Goal: Information Seeking & Learning: Learn about a topic

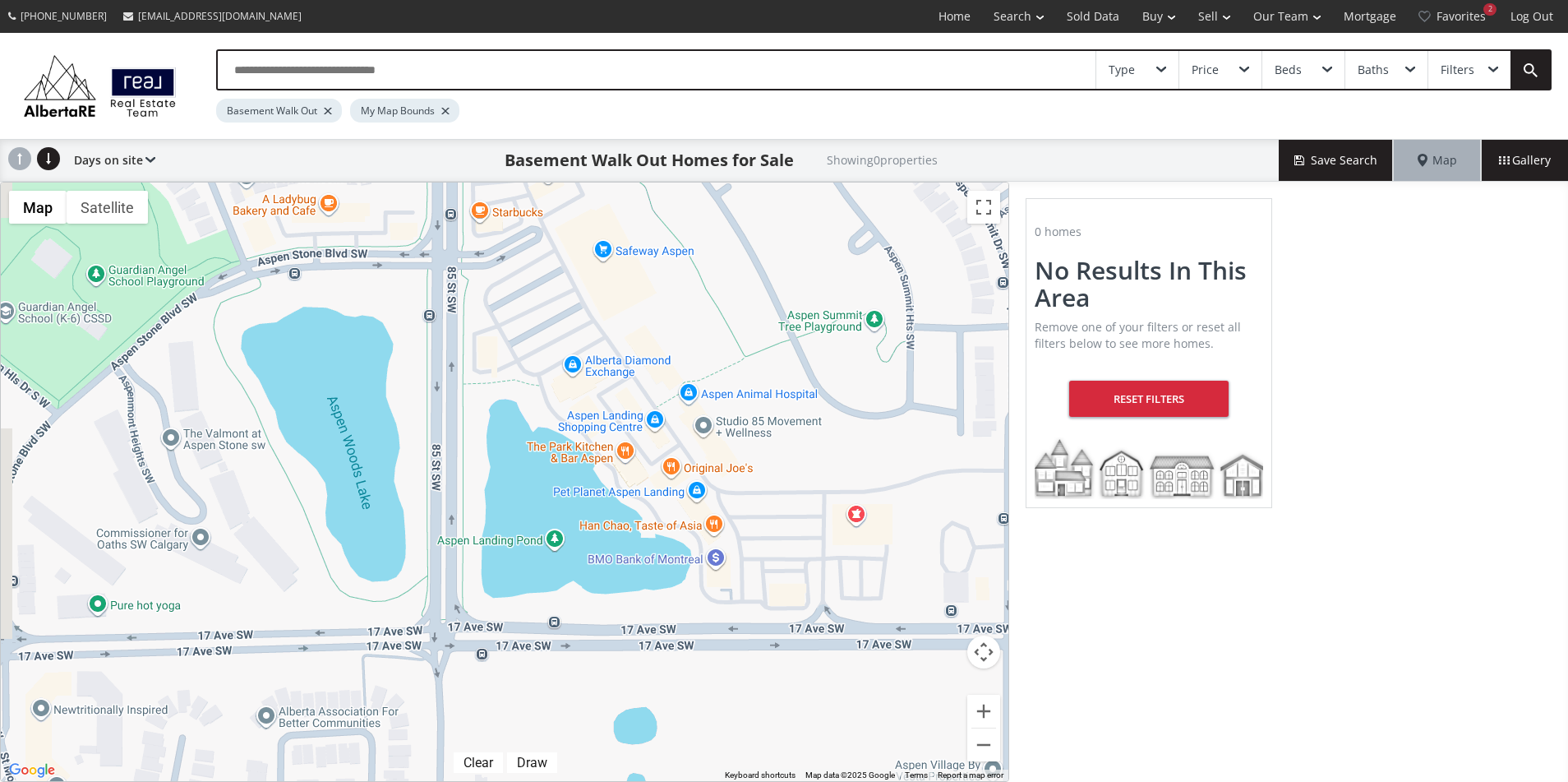
drag, startPoint x: 566, startPoint y: 305, endPoint x: 731, endPoint y: 246, distance: 175.2
click at [731, 246] on div "To navigate, press the arrow keys." at bounding box center [504, 481] width 1007 height 599
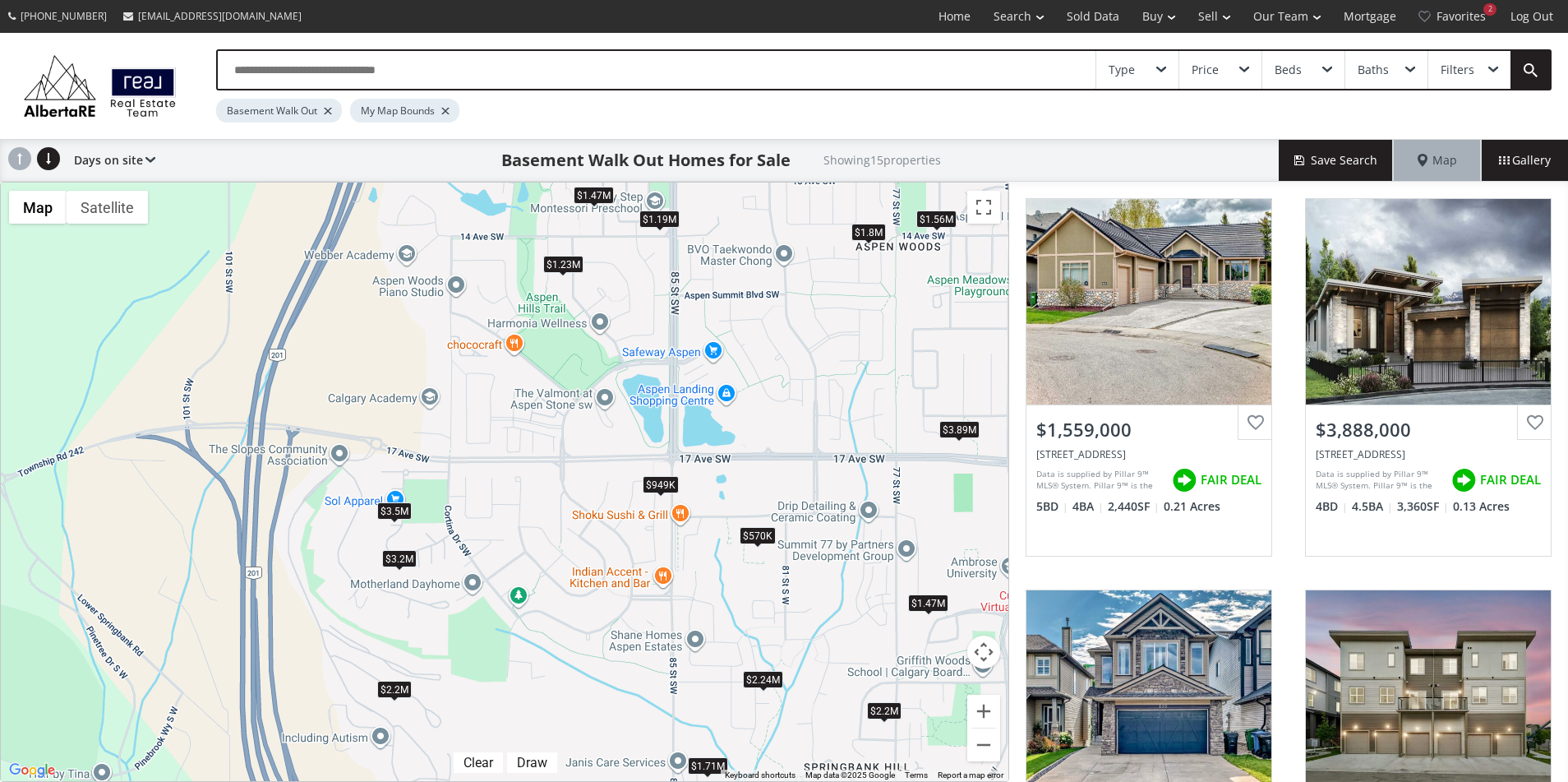
click at [561, 262] on div "$1.23M" at bounding box center [563, 264] width 41 height 18
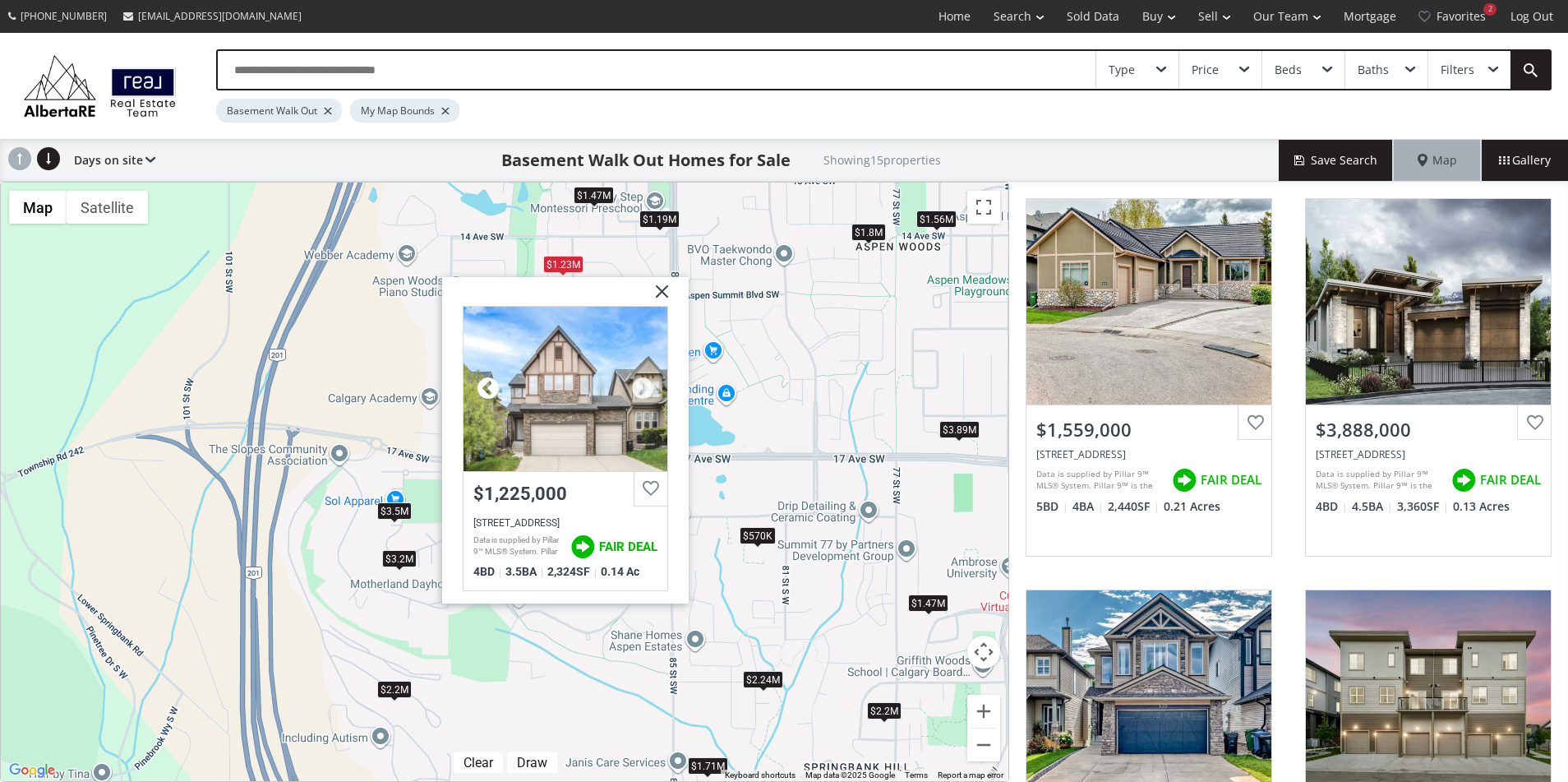
click at [491, 384] on div at bounding box center [488, 389] width 25 height 25
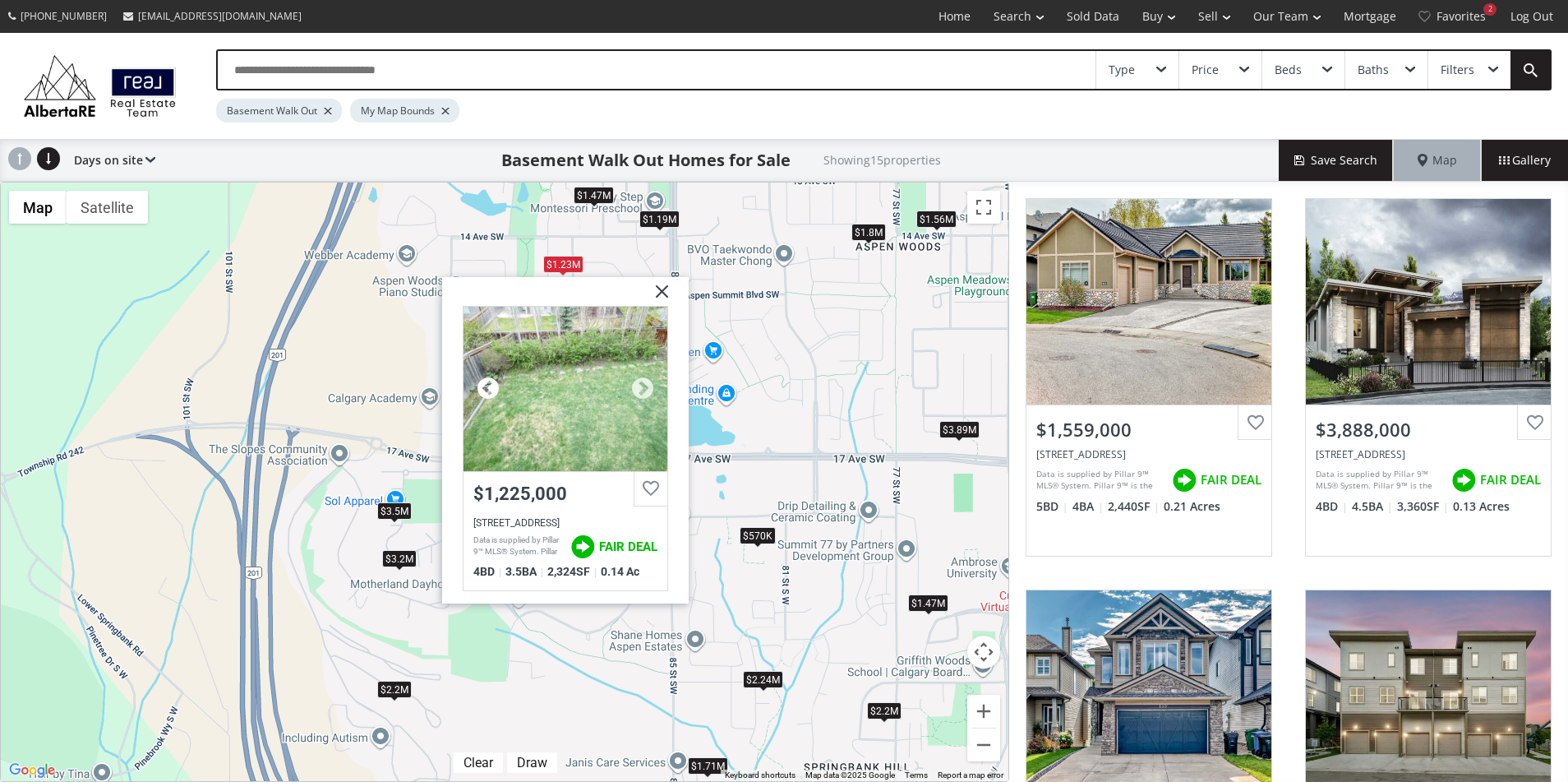
click at [491, 384] on div at bounding box center [488, 389] width 25 height 25
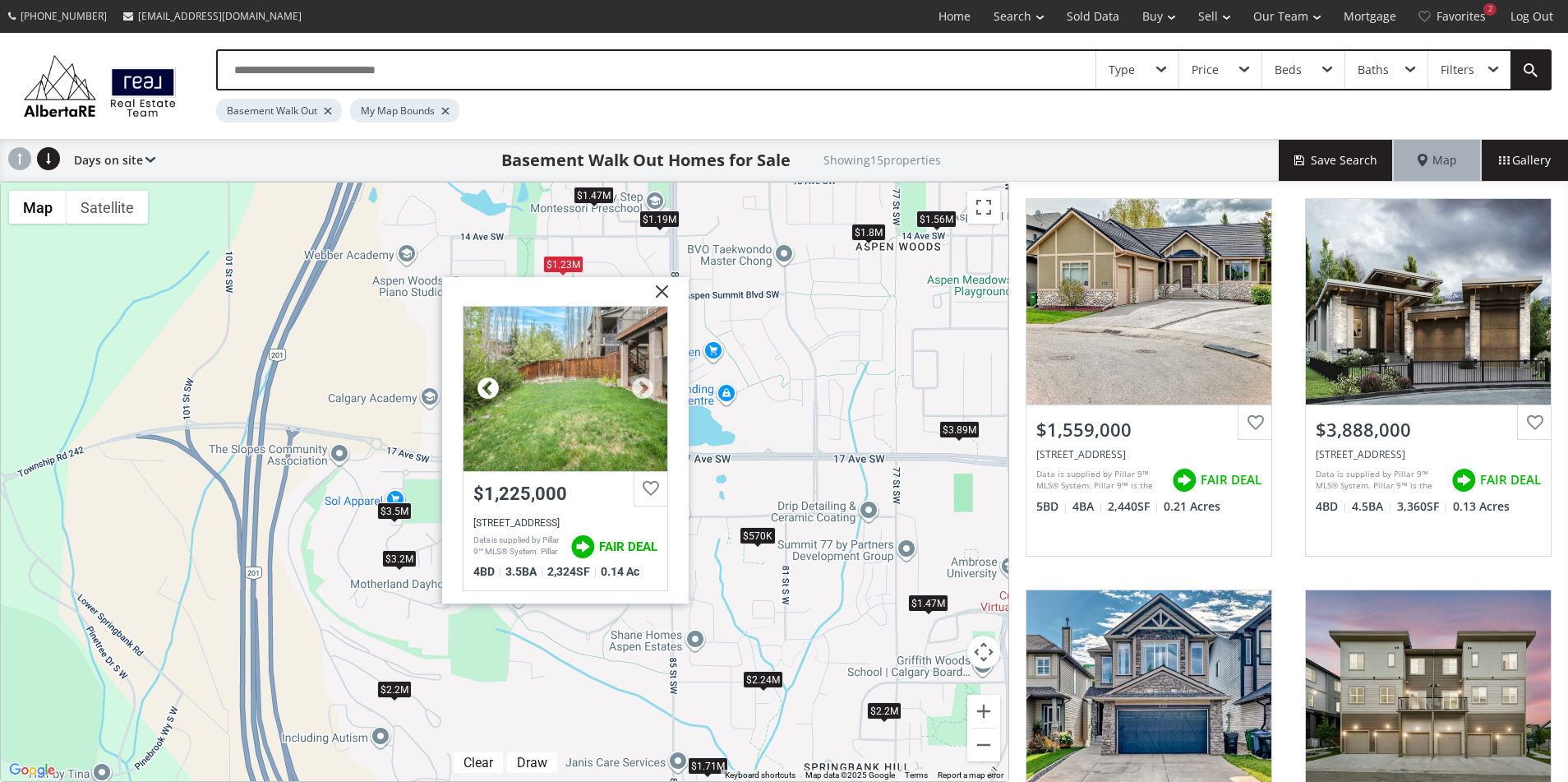
click at [491, 384] on div at bounding box center [488, 389] width 25 height 25
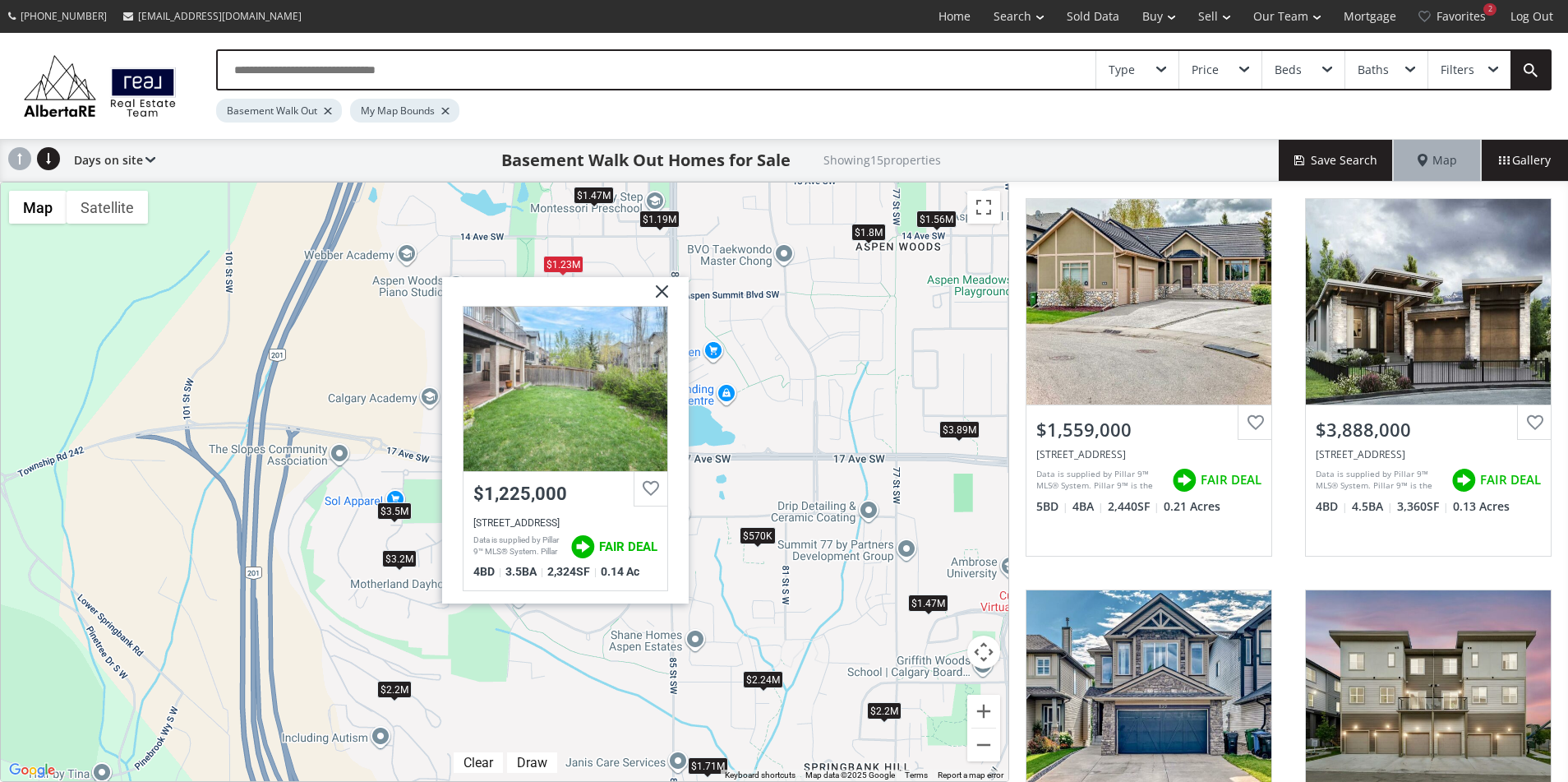
click at [820, 350] on div "To navigate, press the arrow keys. $1.56M $3.89M $949K $570K $1.8M $1.23M $1.47…" at bounding box center [504, 481] width 1007 height 599
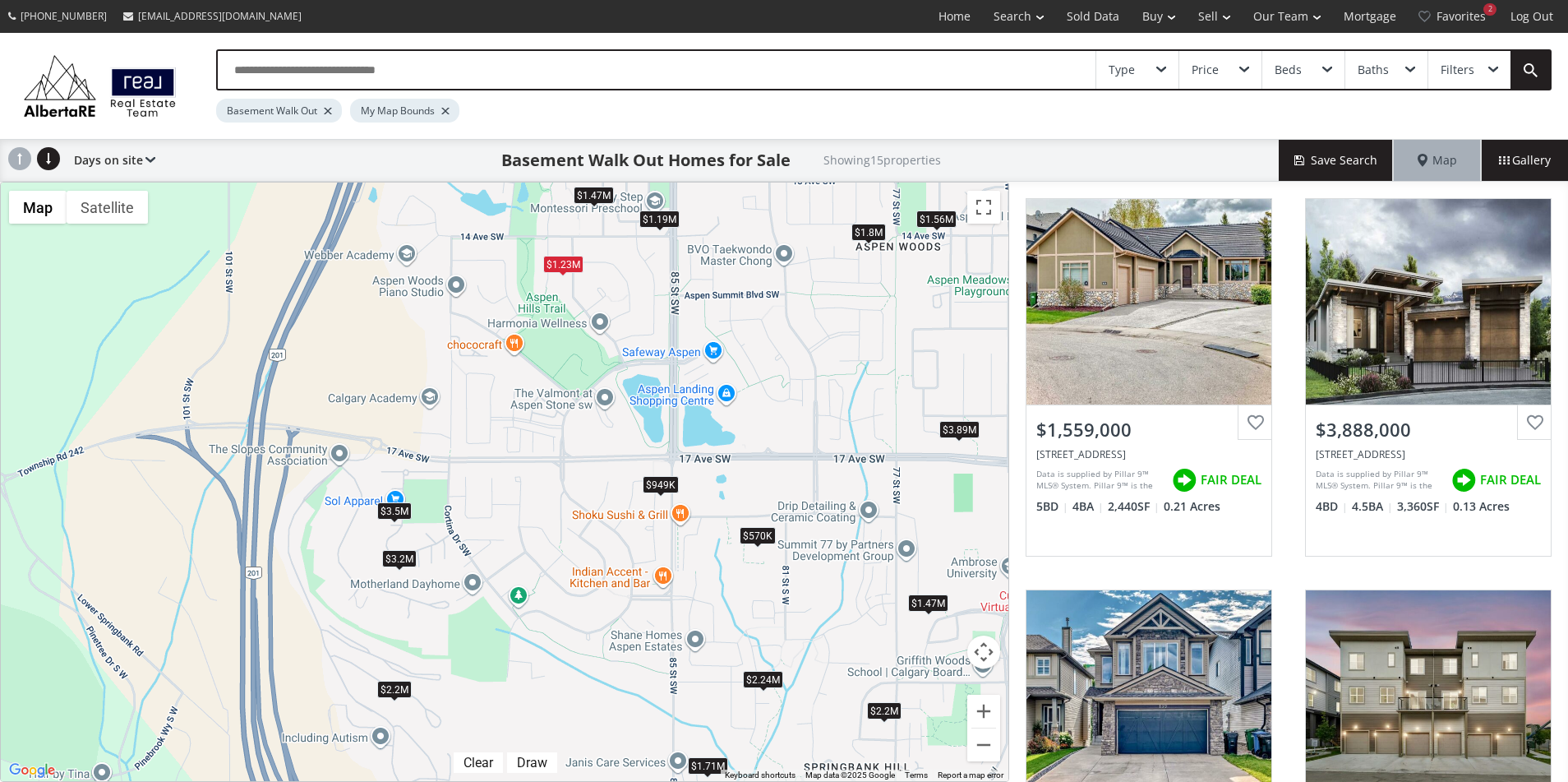
click at [667, 225] on div "$1.19M" at bounding box center [659, 220] width 41 height 18
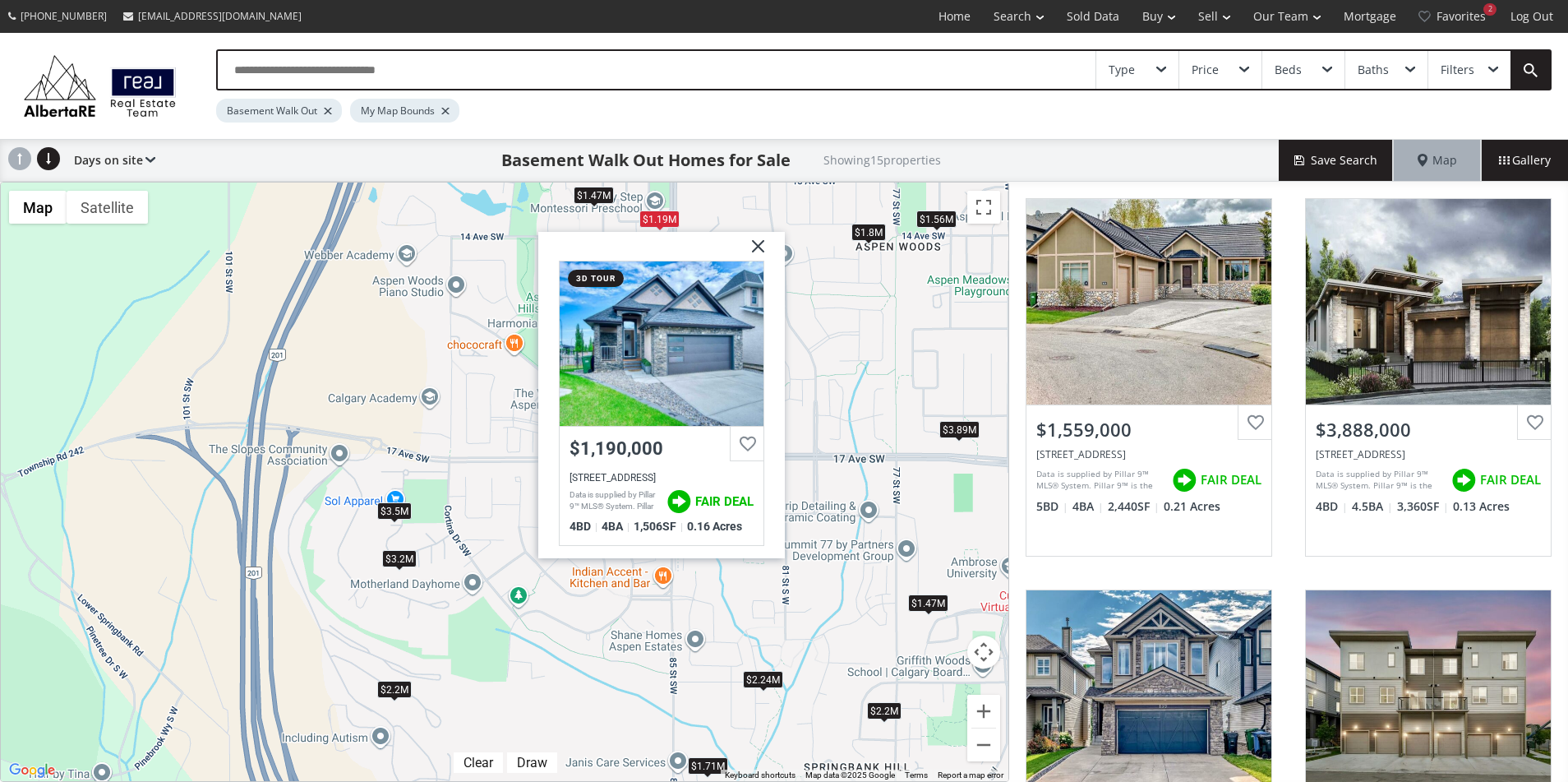
click at [594, 197] on div "$1.47M" at bounding box center [594, 196] width 41 height 18
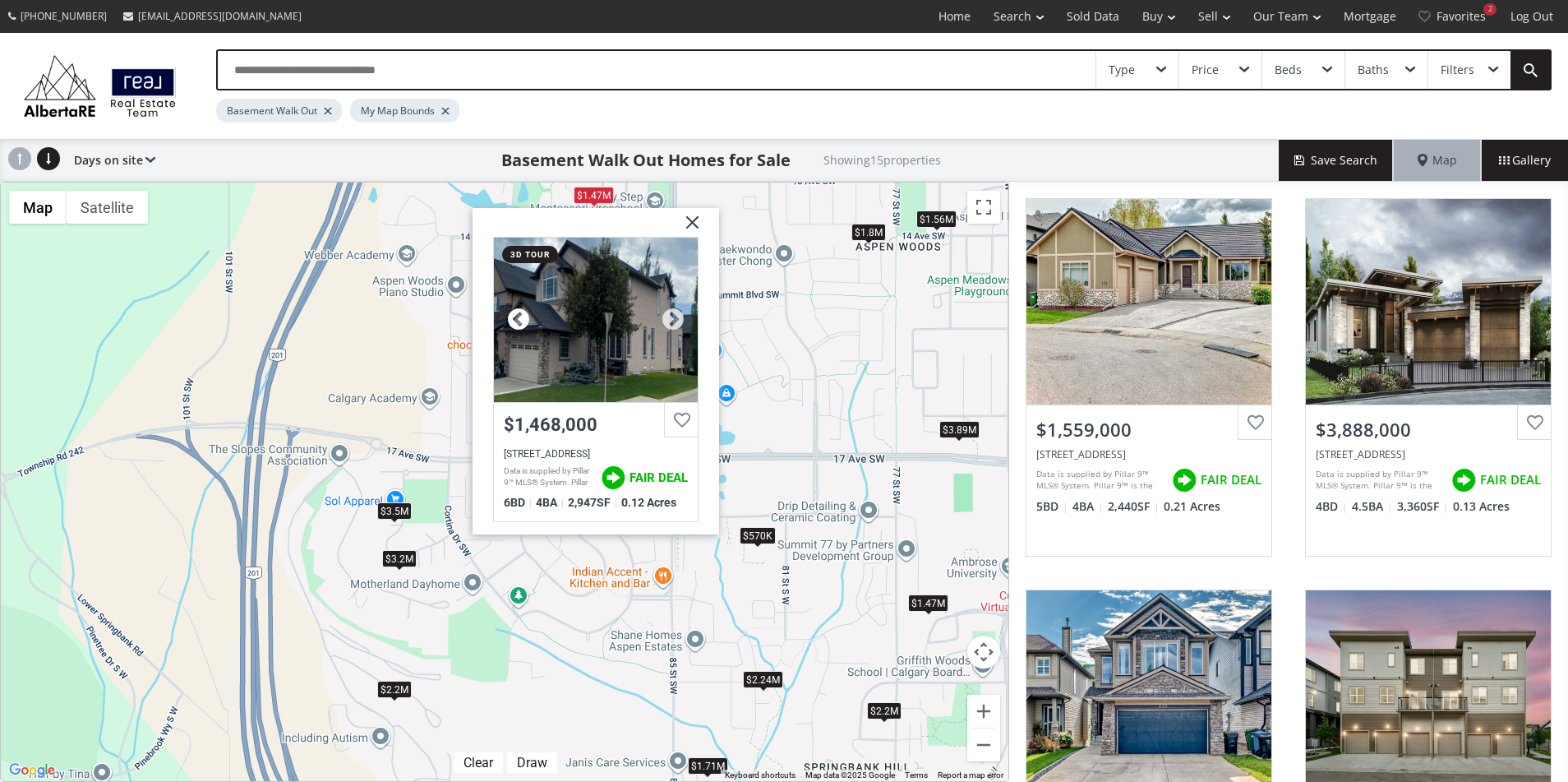
click at [515, 319] on div at bounding box center [518, 320] width 25 height 25
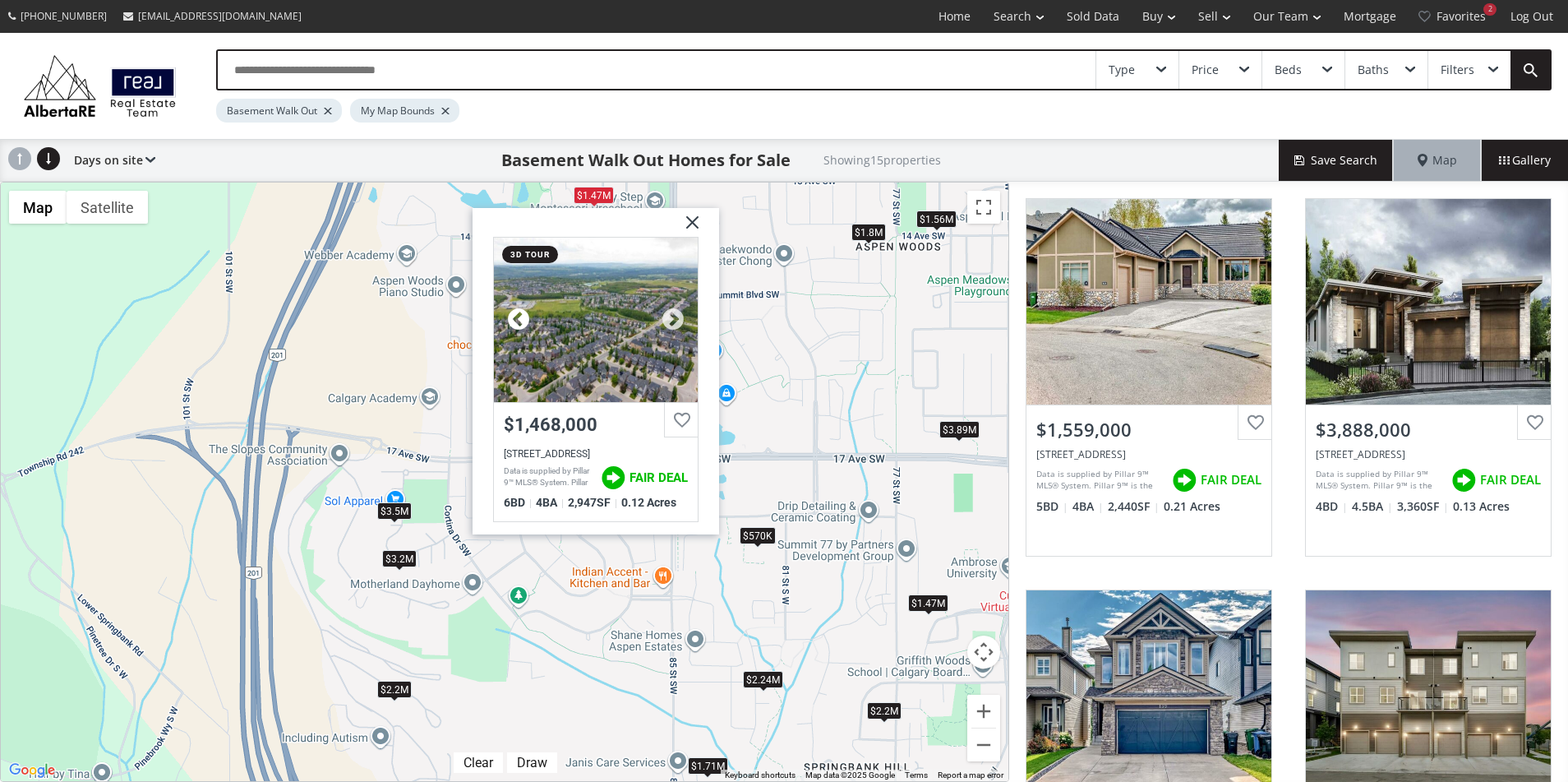
click at [515, 319] on div at bounding box center [518, 320] width 25 height 25
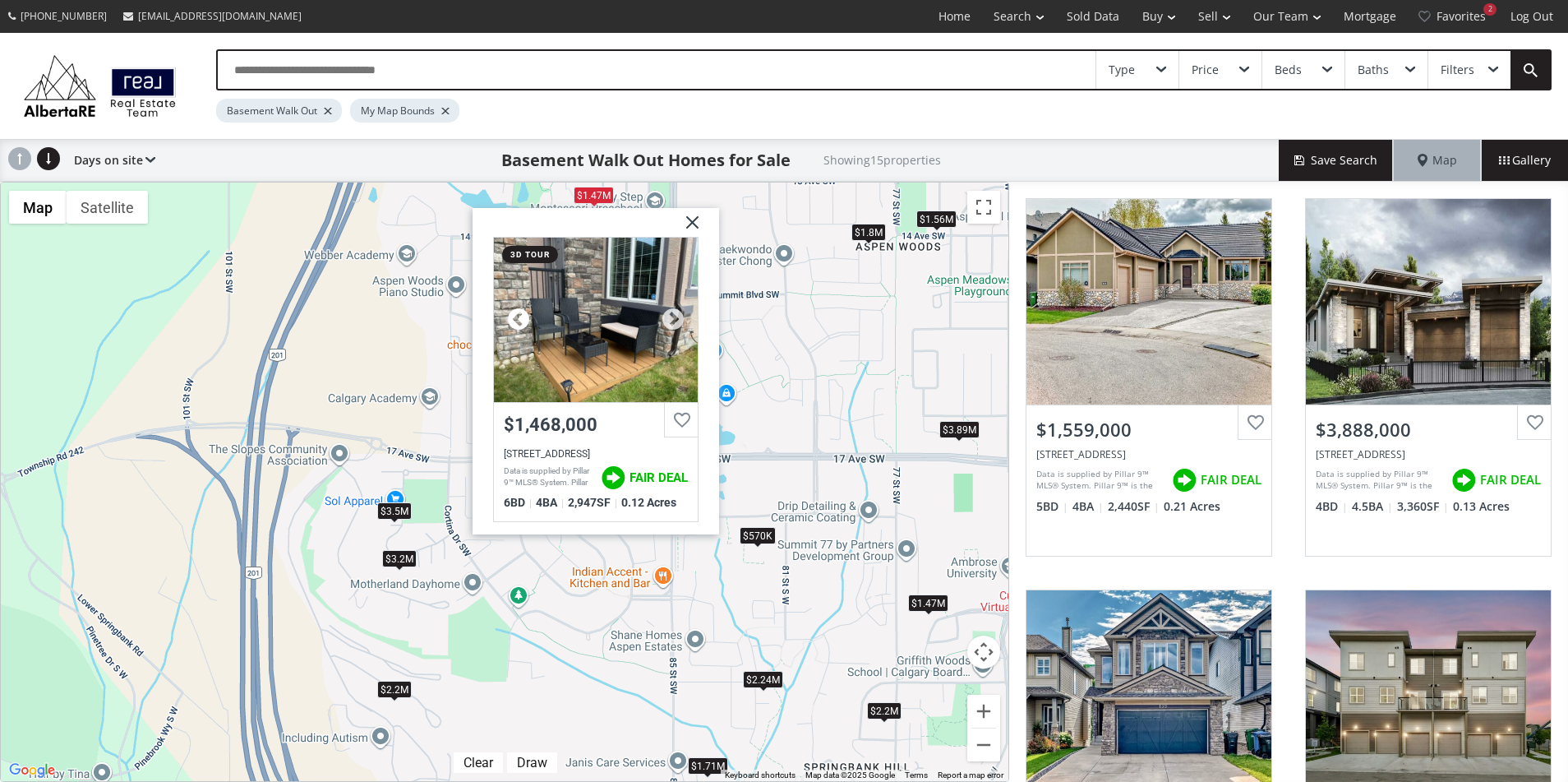
click at [515, 319] on div at bounding box center [518, 320] width 25 height 25
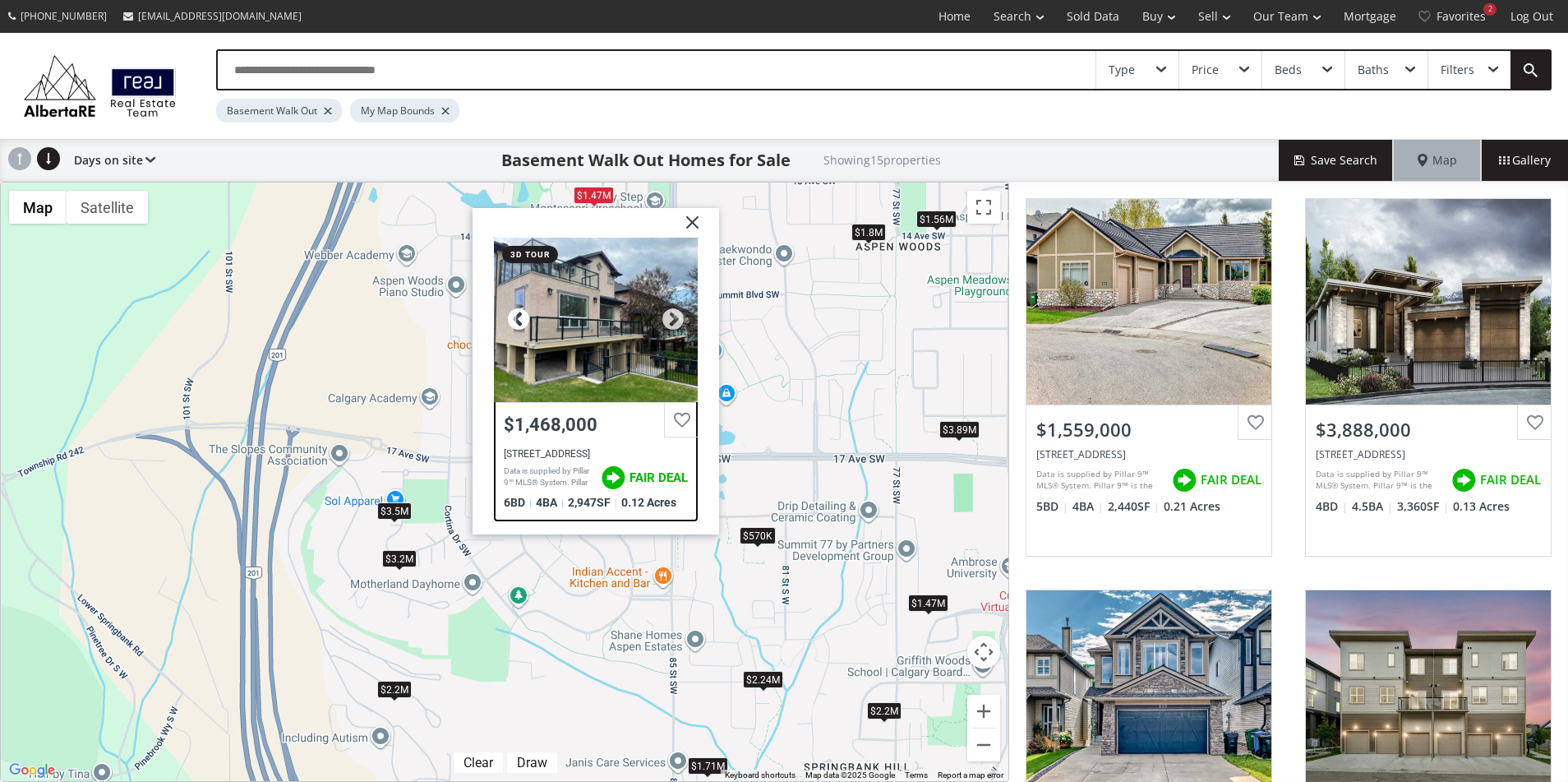
click at [515, 319] on div at bounding box center [518, 320] width 25 height 25
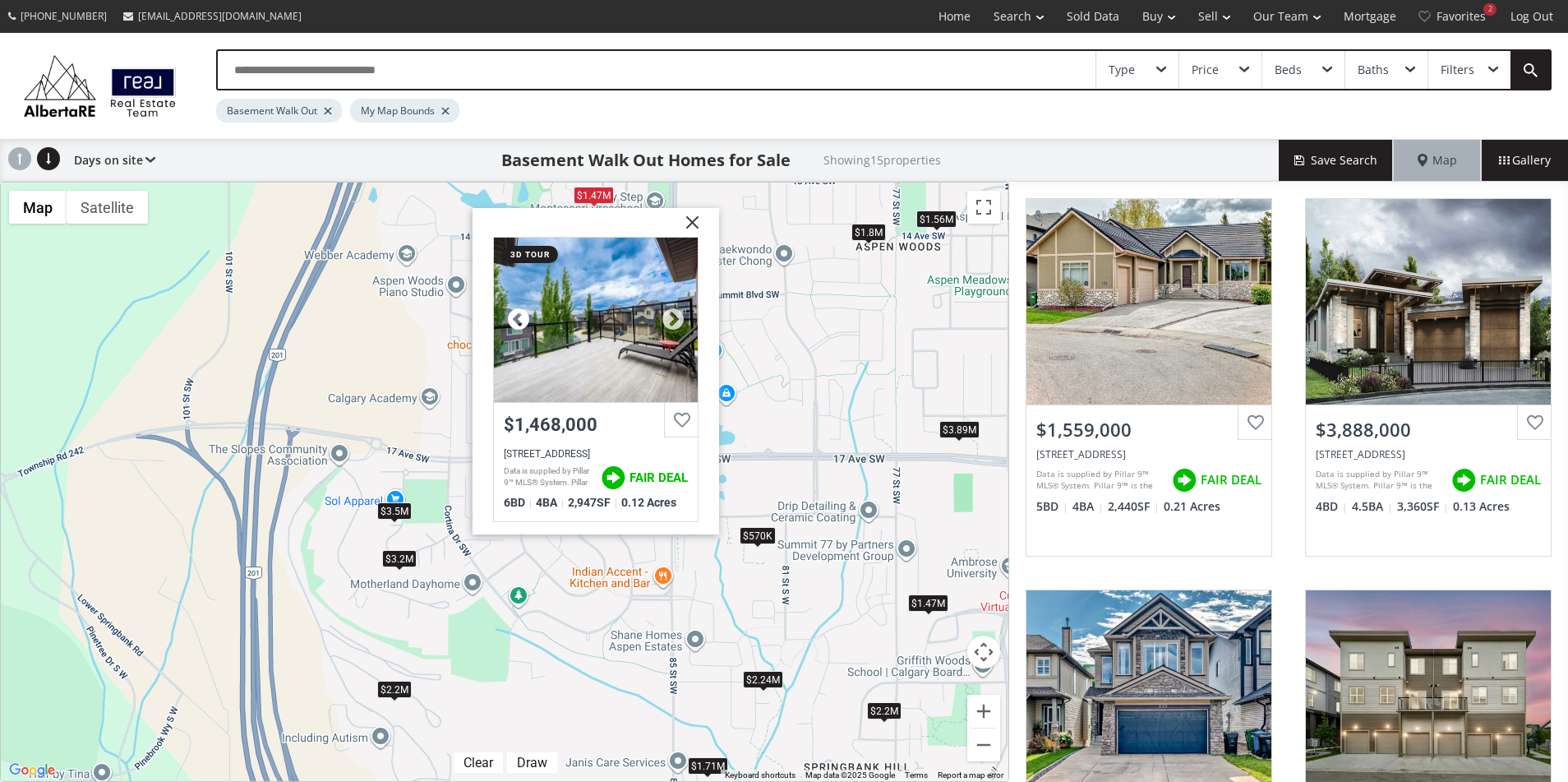
click at [515, 319] on div at bounding box center [518, 320] width 25 height 25
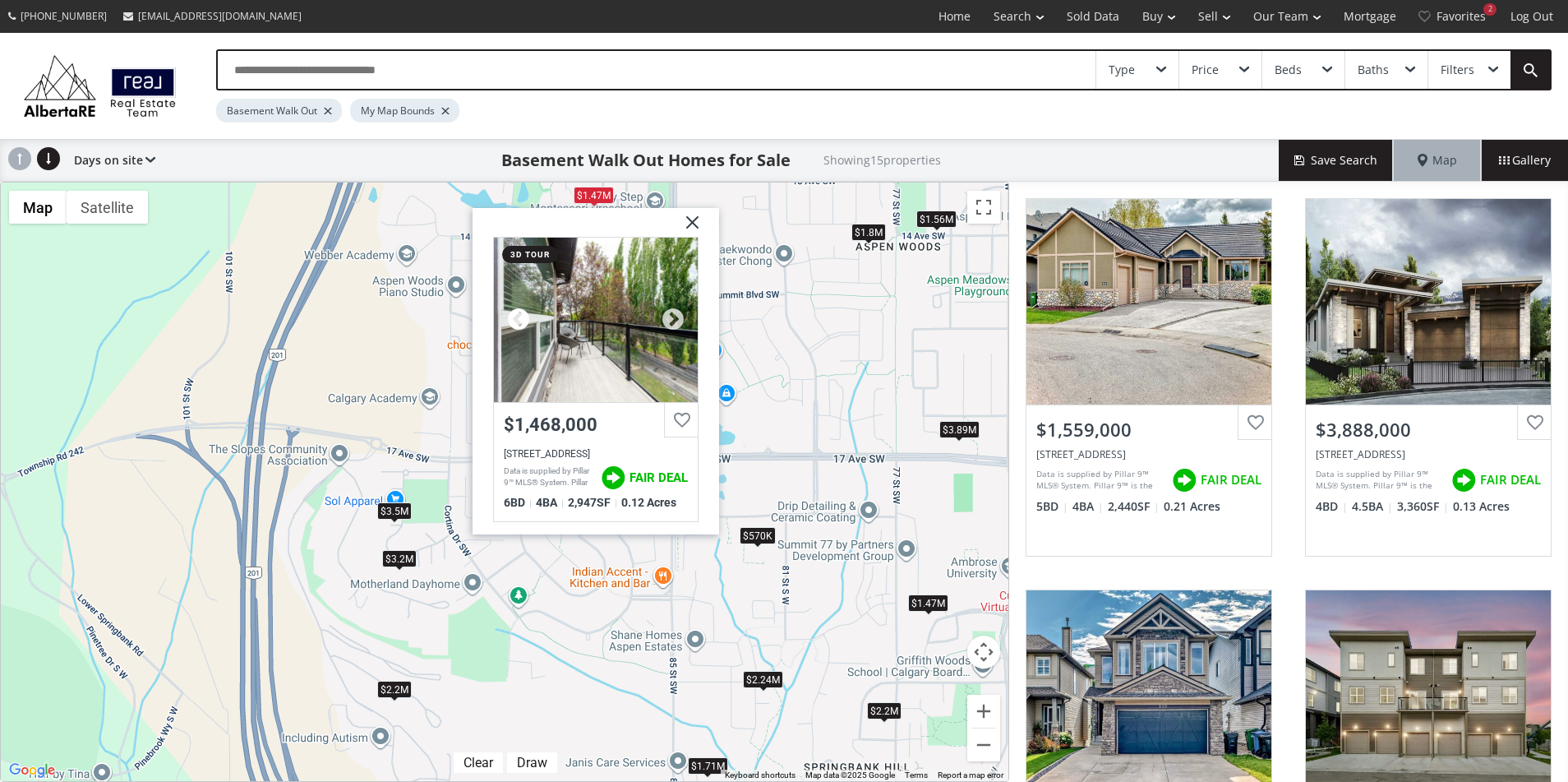
click at [515, 319] on div at bounding box center [518, 320] width 25 height 25
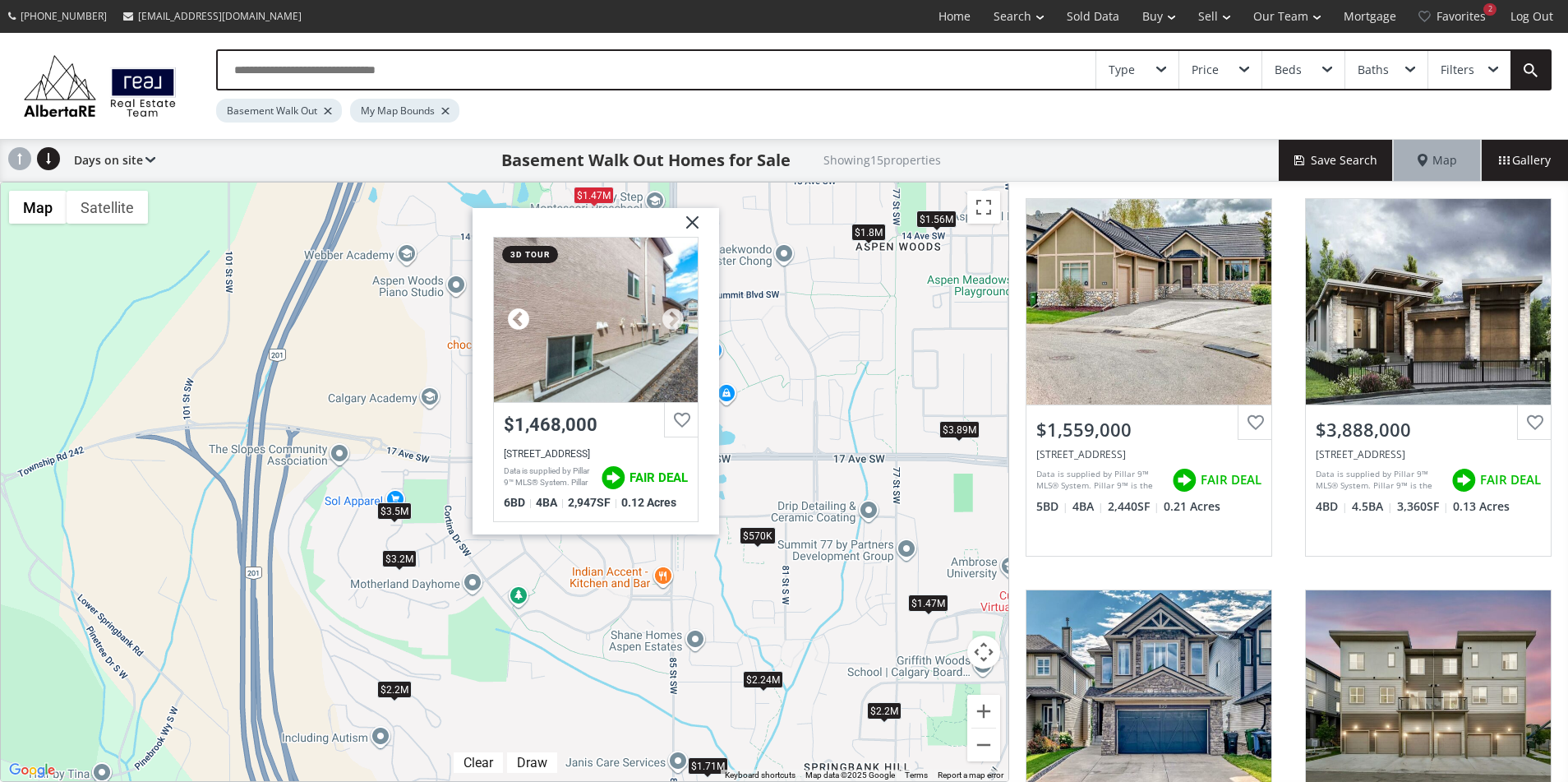
click at [515, 319] on div at bounding box center [518, 320] width 25 height 25
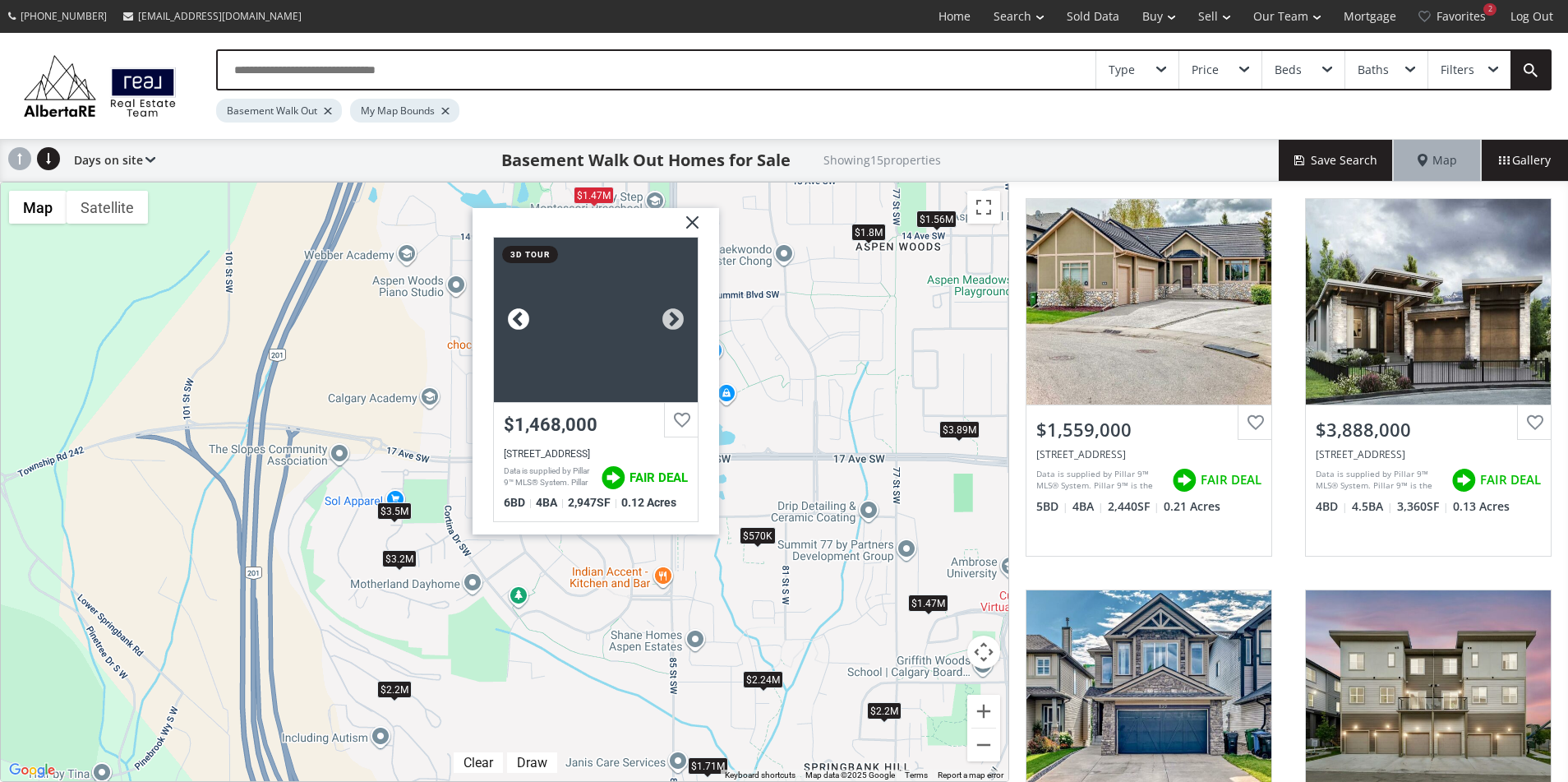
click at [515, 319] on div at bounding box center [518, 320] width 25 height 25
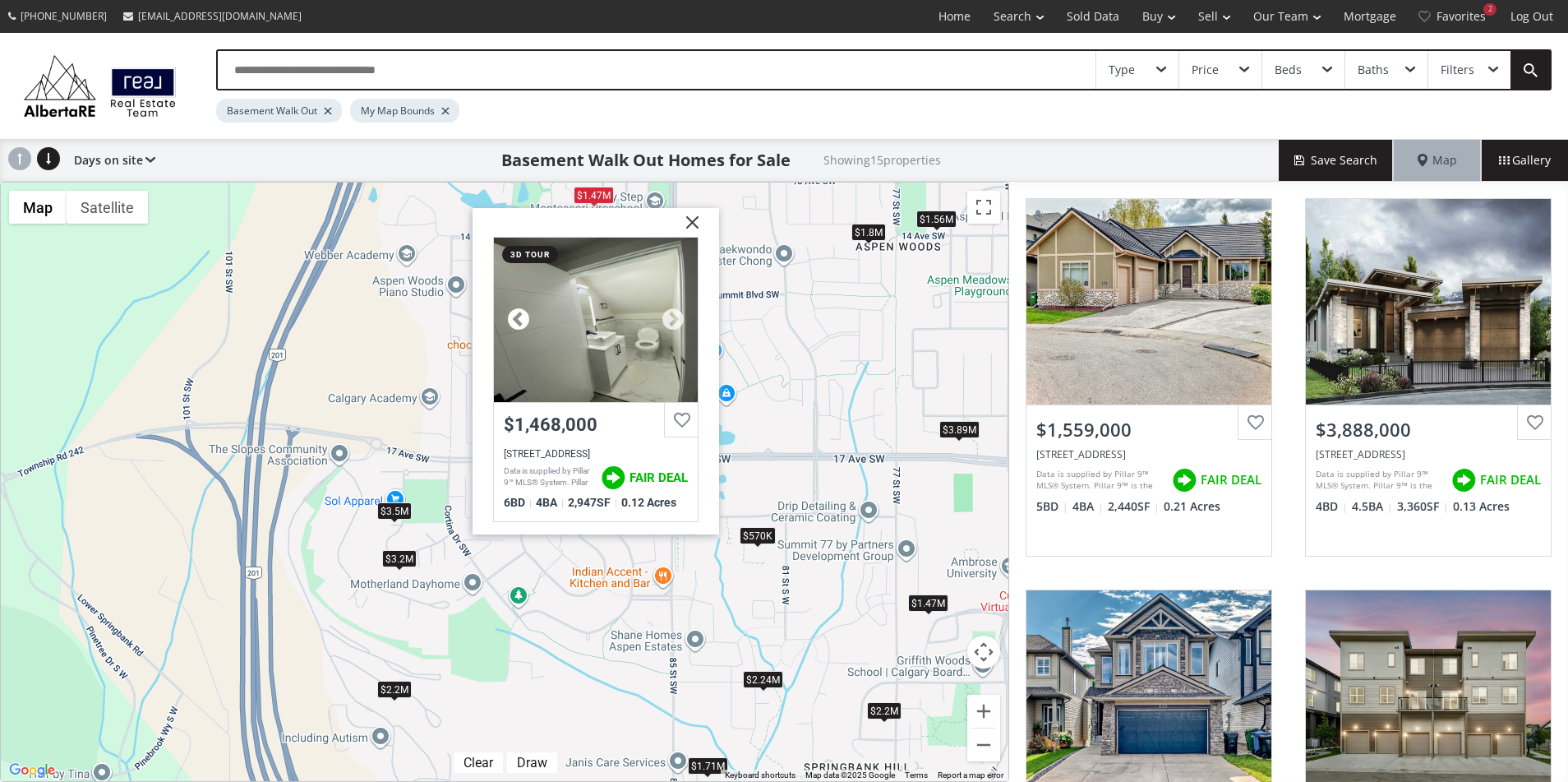
click at [515, 319] on div at bounding box center [518, 320] width 25 height 25
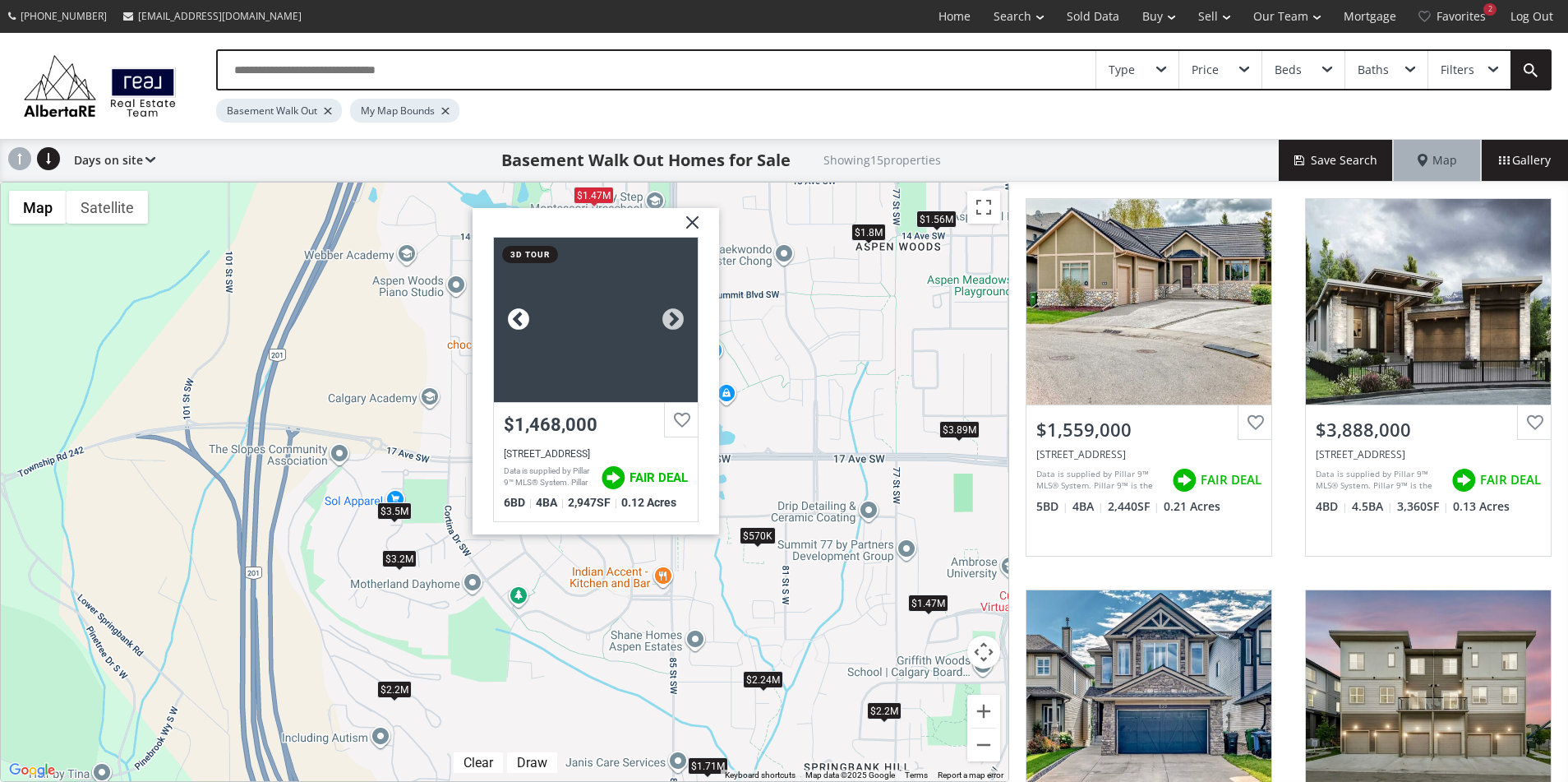
click at [515, 319] on div at bounding box center [518, 320] width 25 height 25
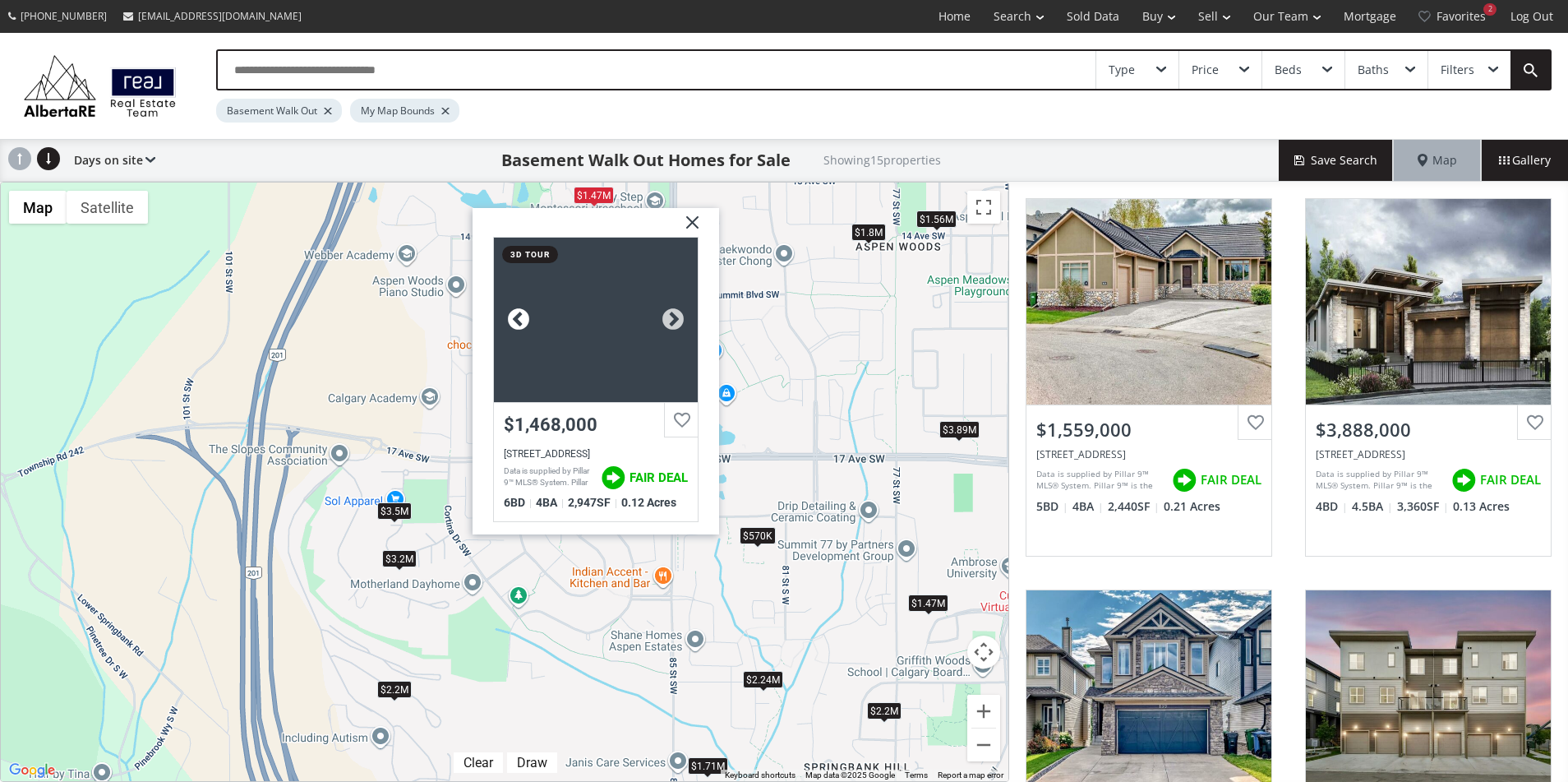
click at [515, 319] on div at bounding box center [518, 320] width 25 height 25
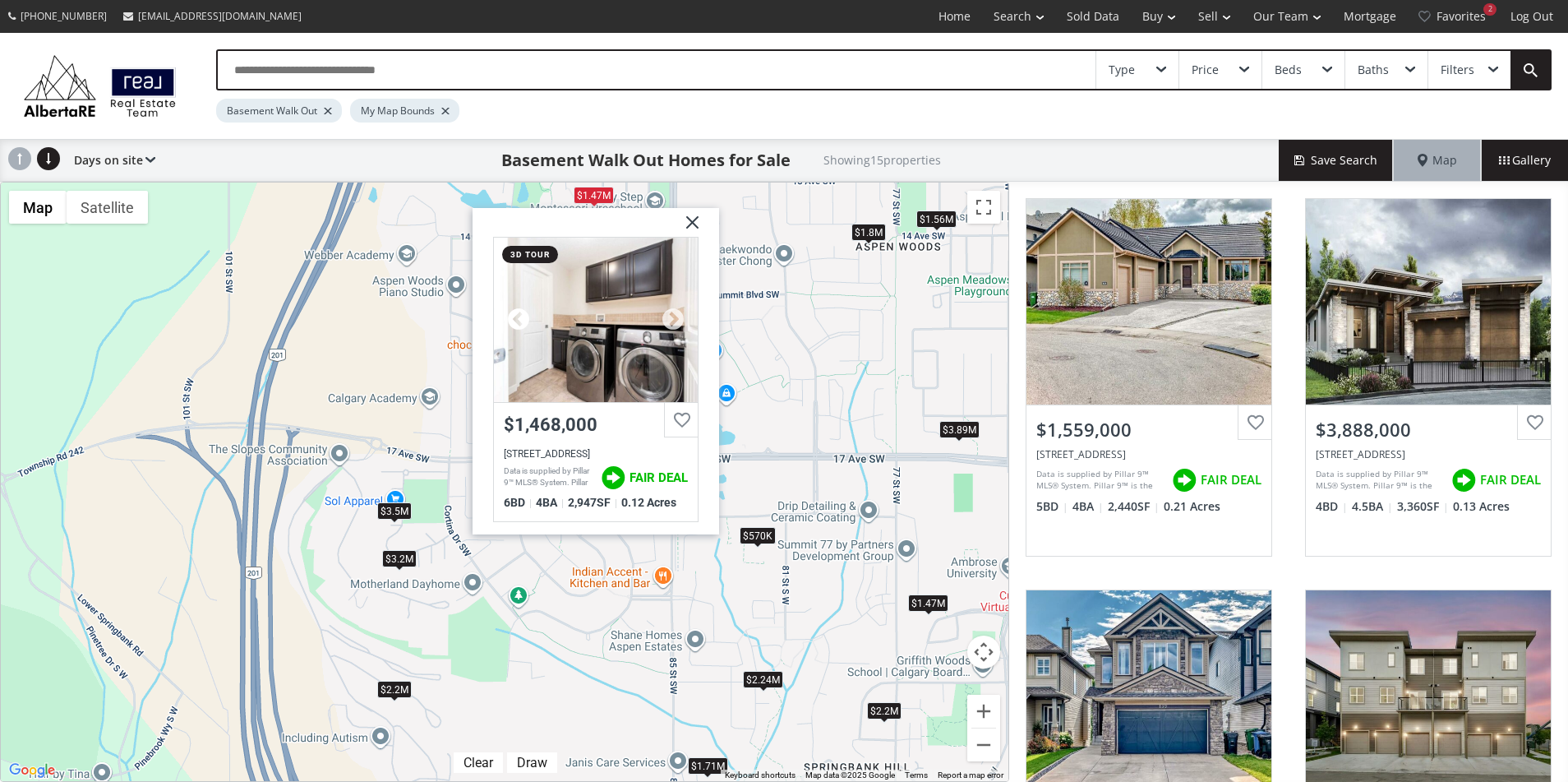
click at [515, 319] on div at bounding box center [518, 320] width 25 height 25
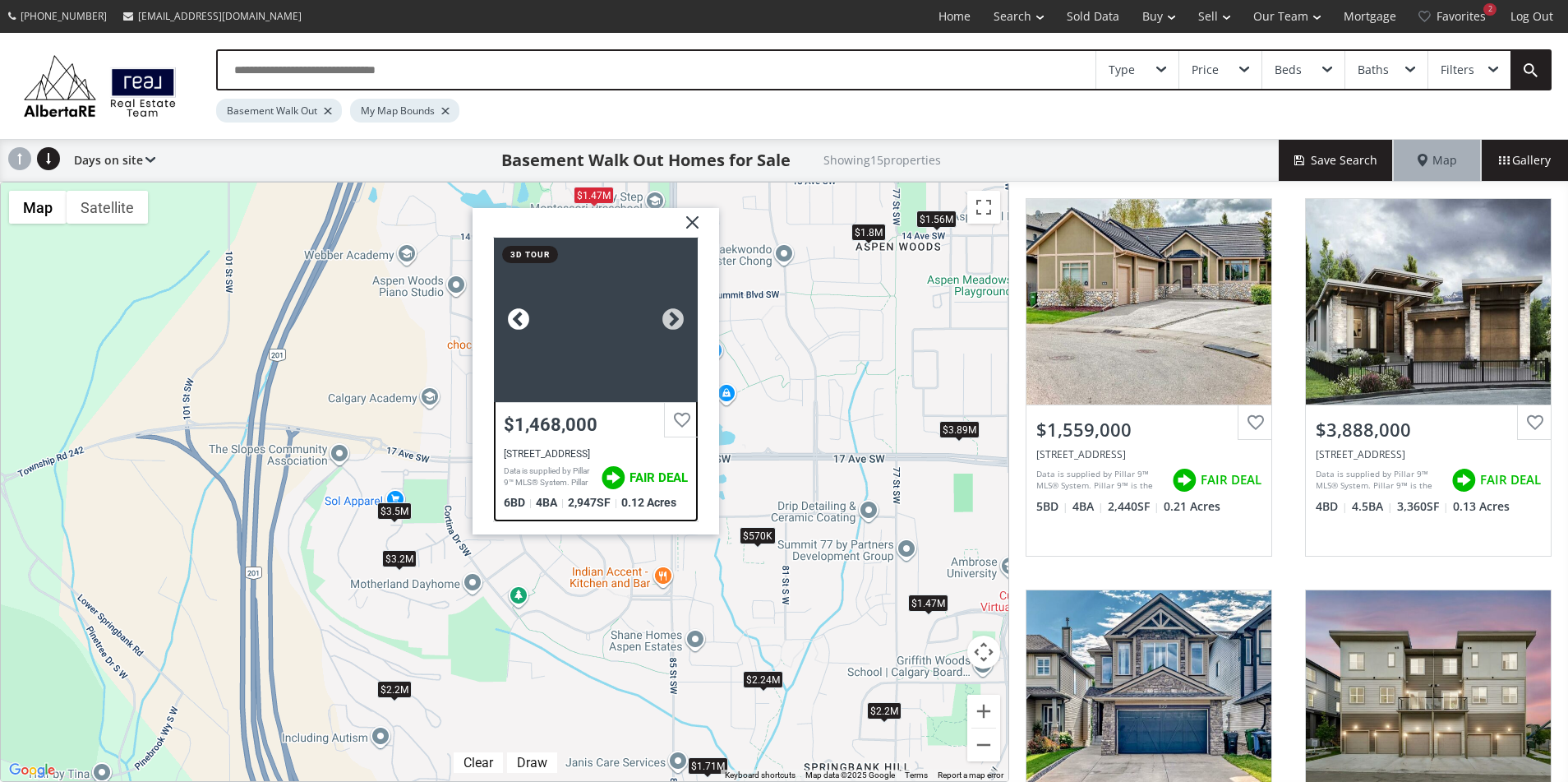
click at [515, 319] on div at bounding box center [518, 320] width 25 height 25
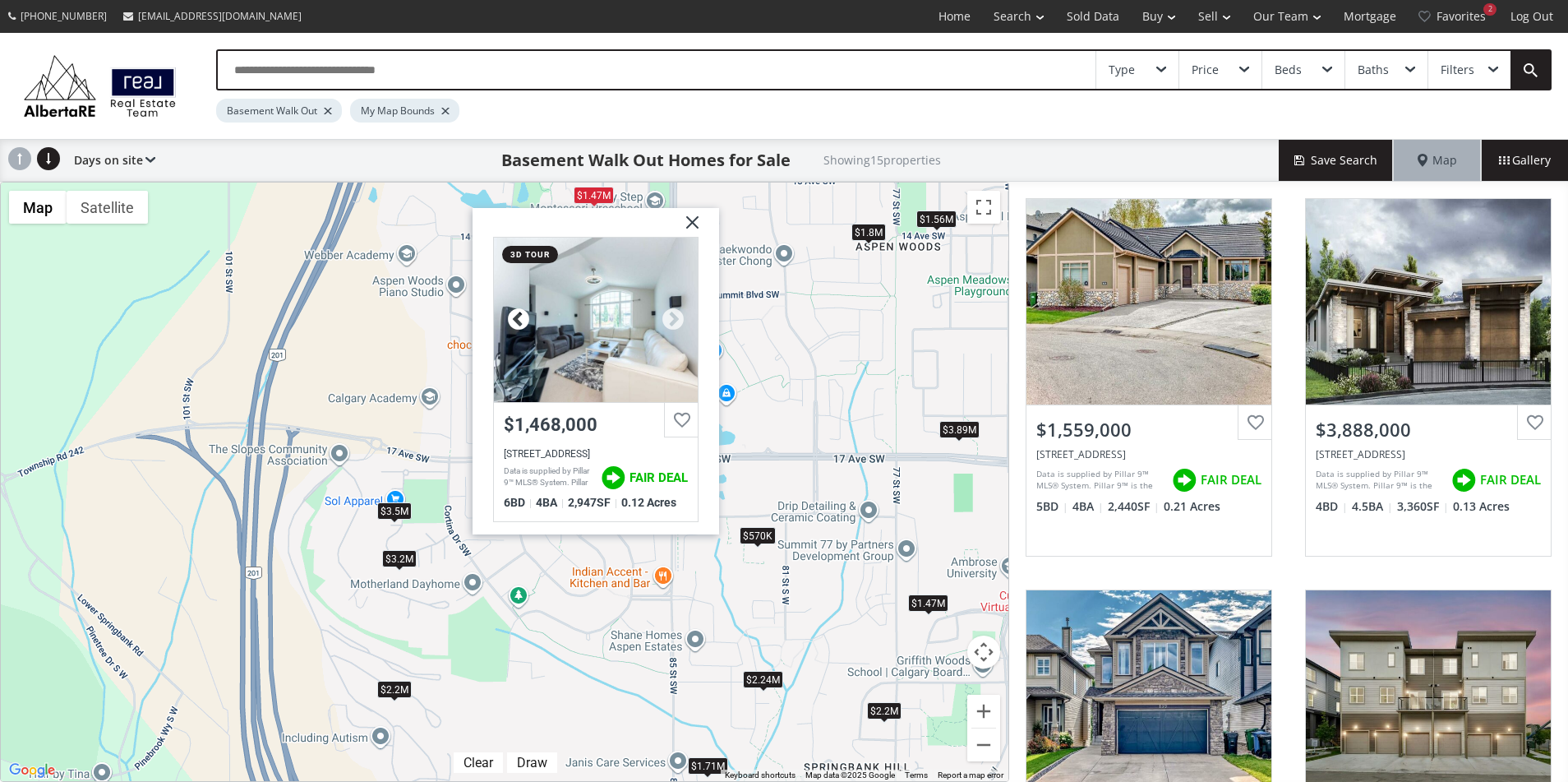
click at [515, 319] on div at bounding box center [518, 320] width 25 height 25
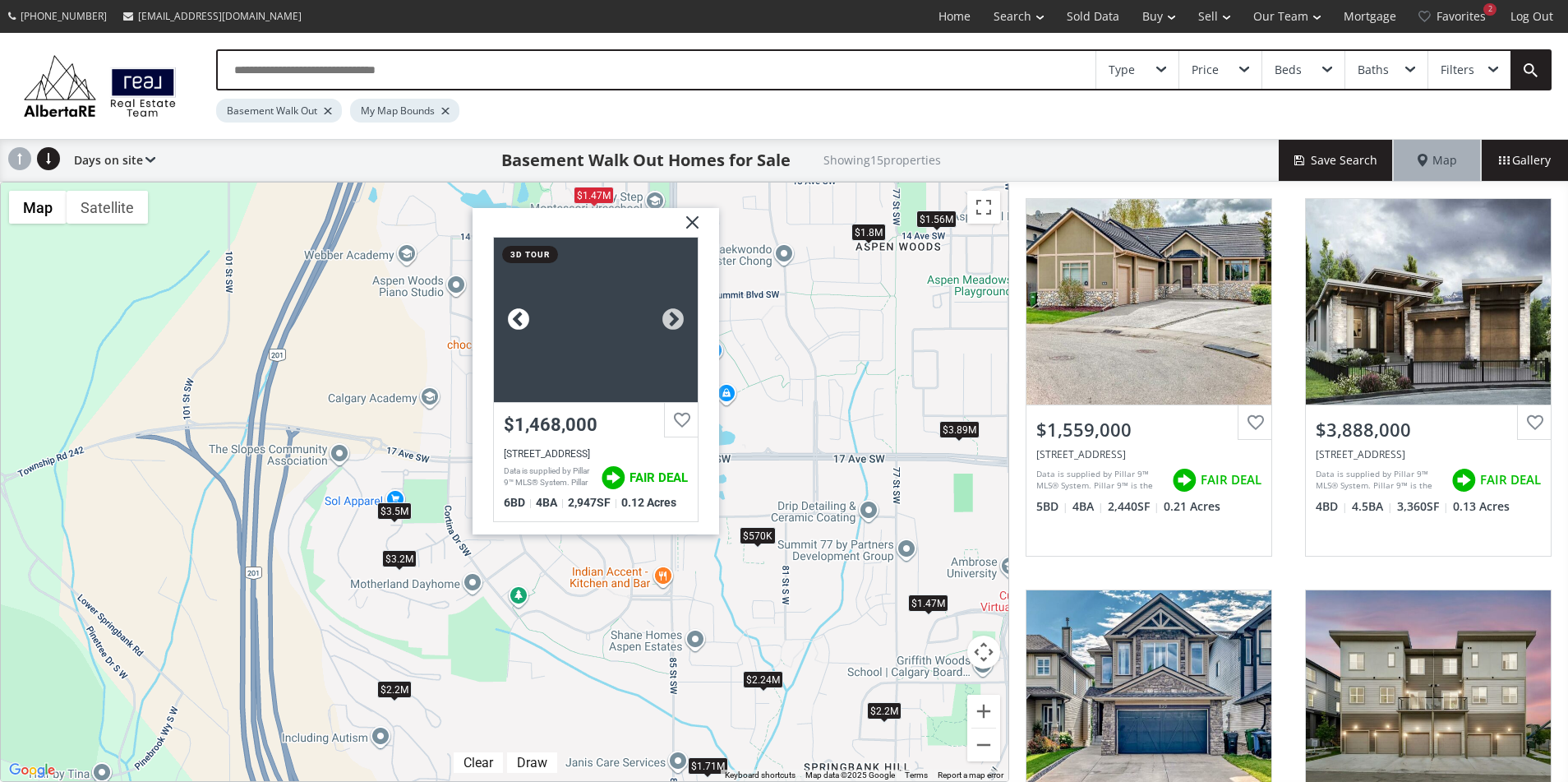
click at [515, 319] on div at bounding box center [518, 320] width 25 height 25
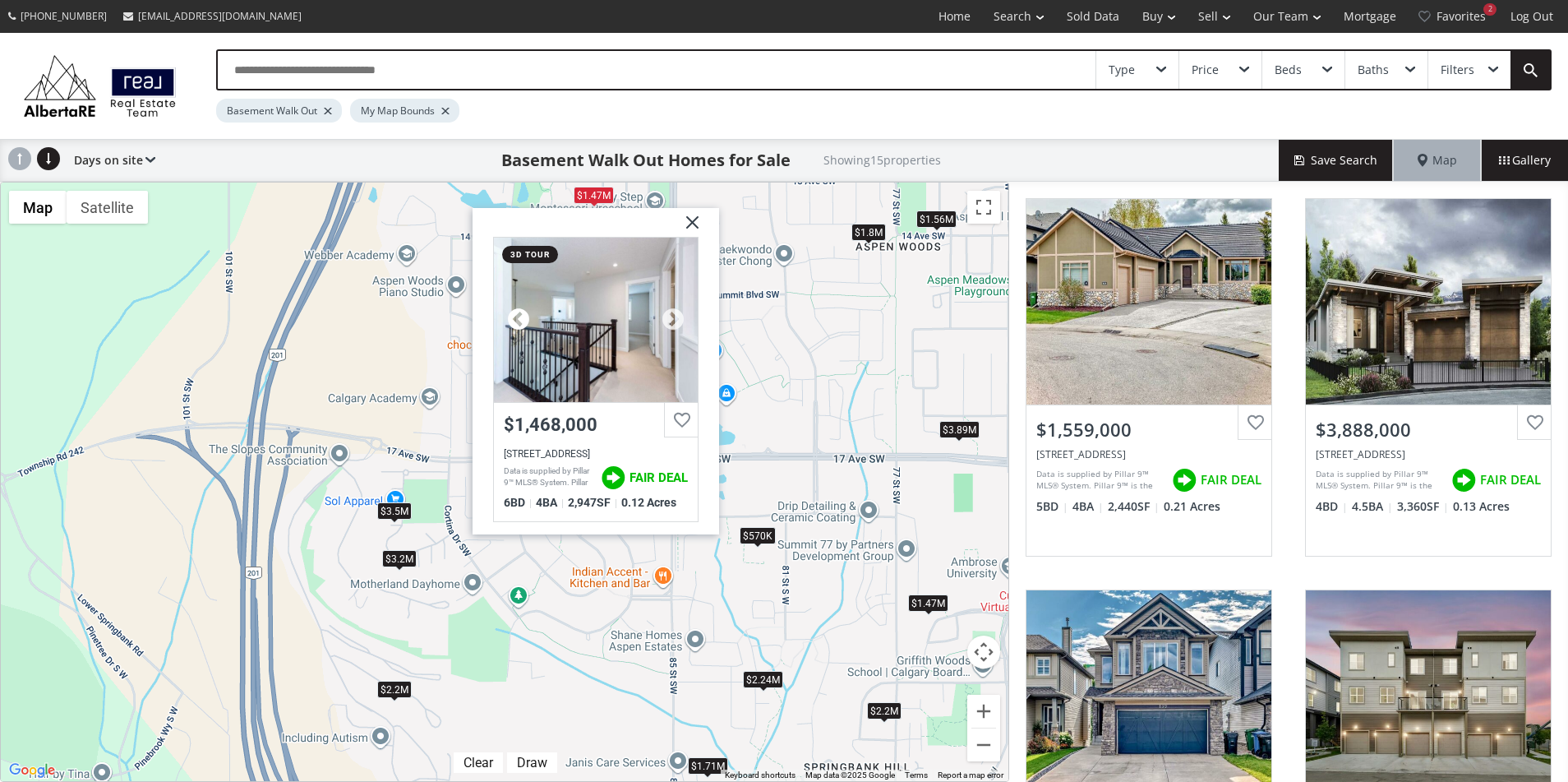
click at [515, 319] on div at bounding box center [518, 320] width 25 height 25
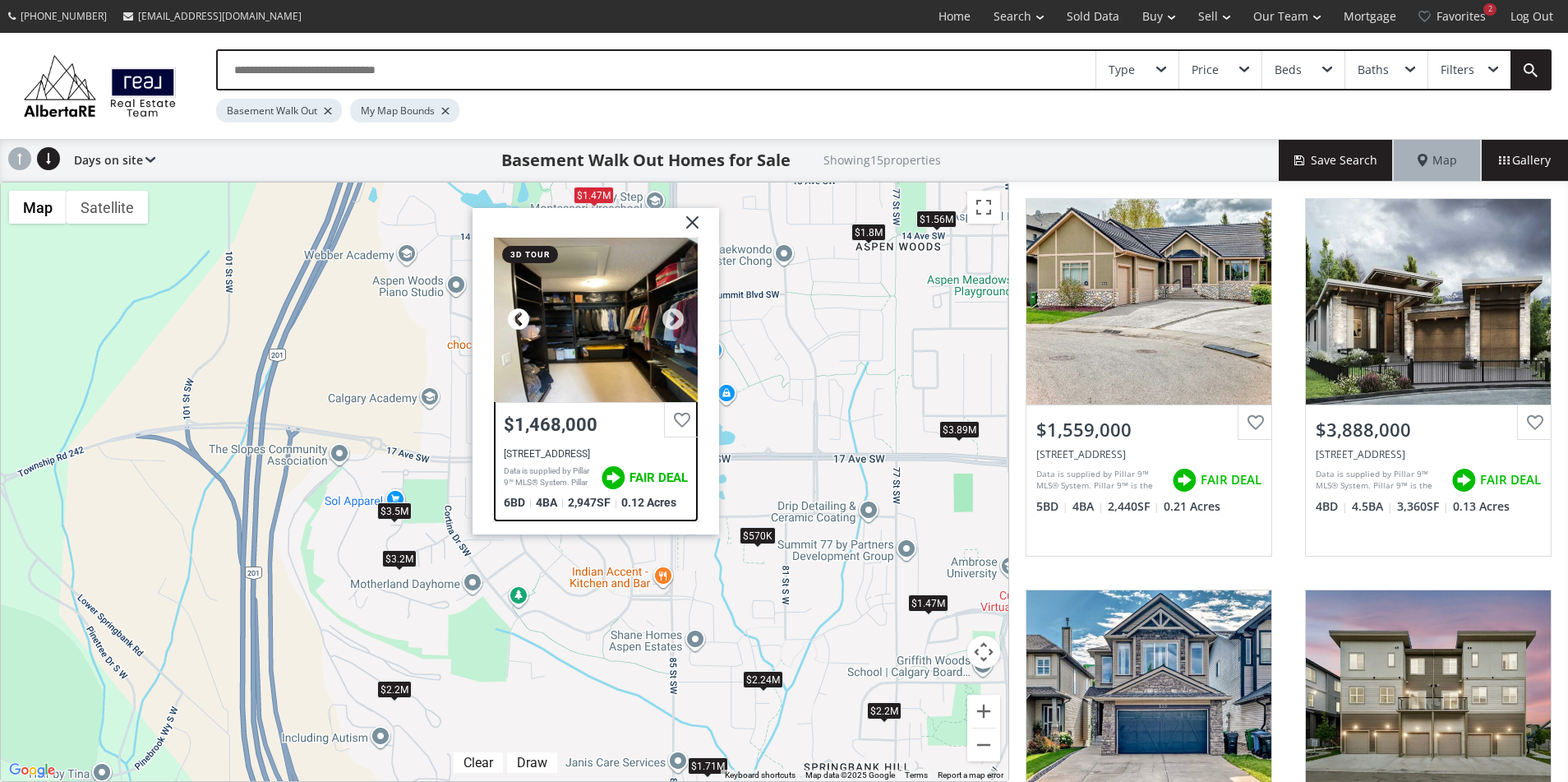
click at [515, 319] on div at bounding box center [518, 320] width 25 height 25
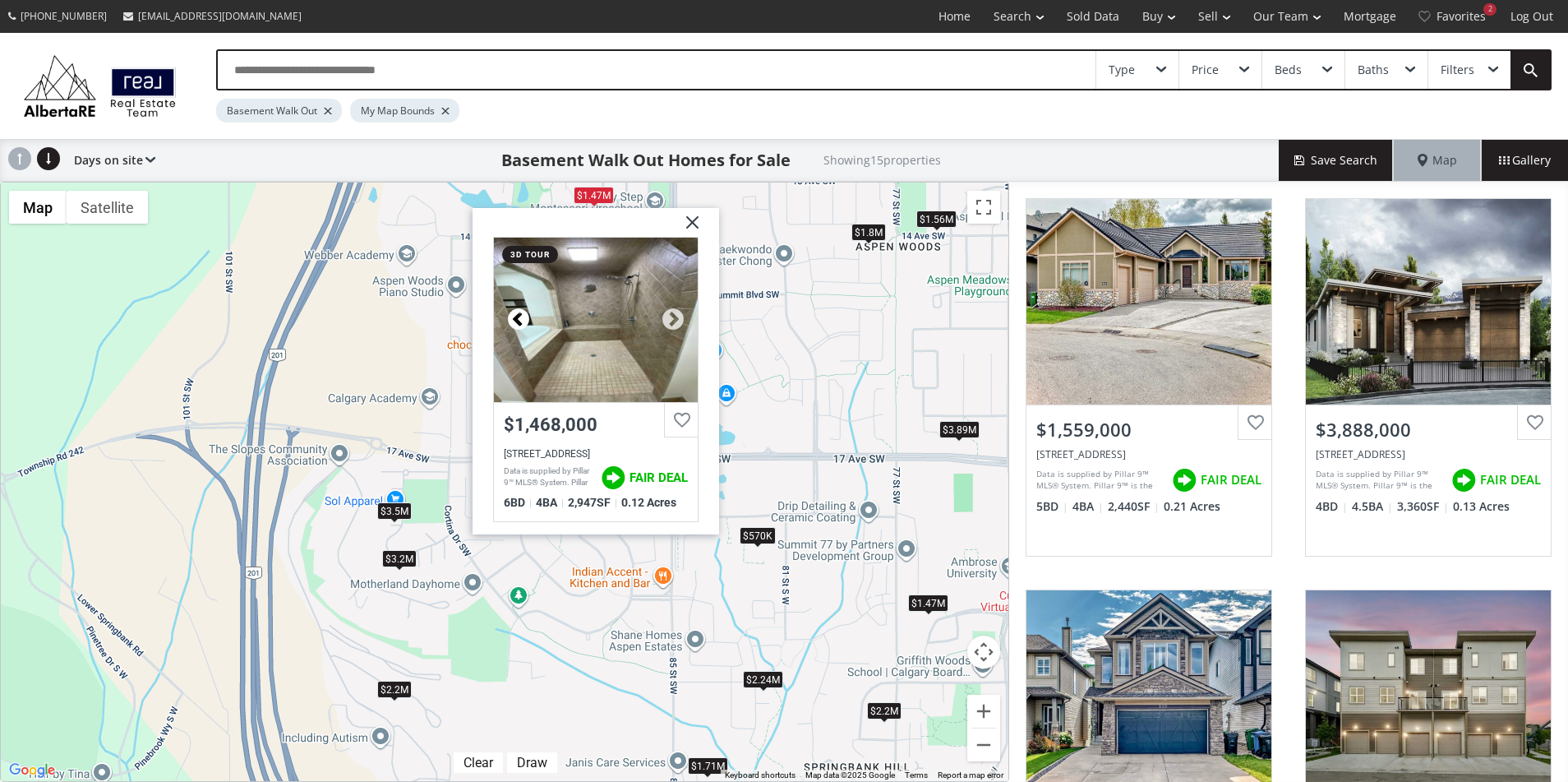
click at [515, 319] on div at bounding box center [518, 320] width 25 height 25
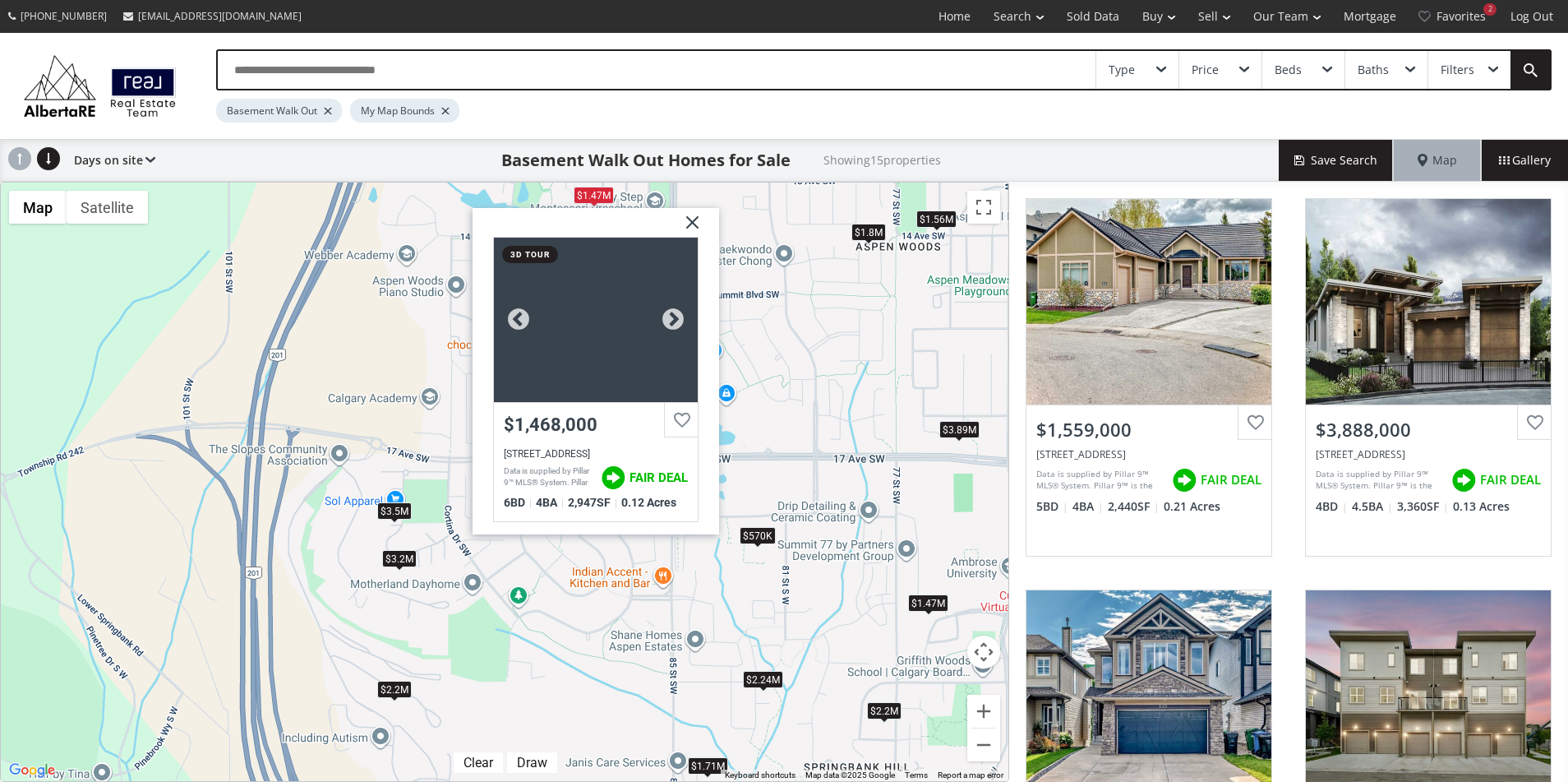
click at [584, 342] on div at bounding box center [595, 319] width 204 height 164
click at [650, 106] on div "Basement Walk Out My Map Bounds" at bounding box center [821, 107] width 1212 height 32
click at [698, 221] on img at bounding box center [686, 228] width 41 height 41
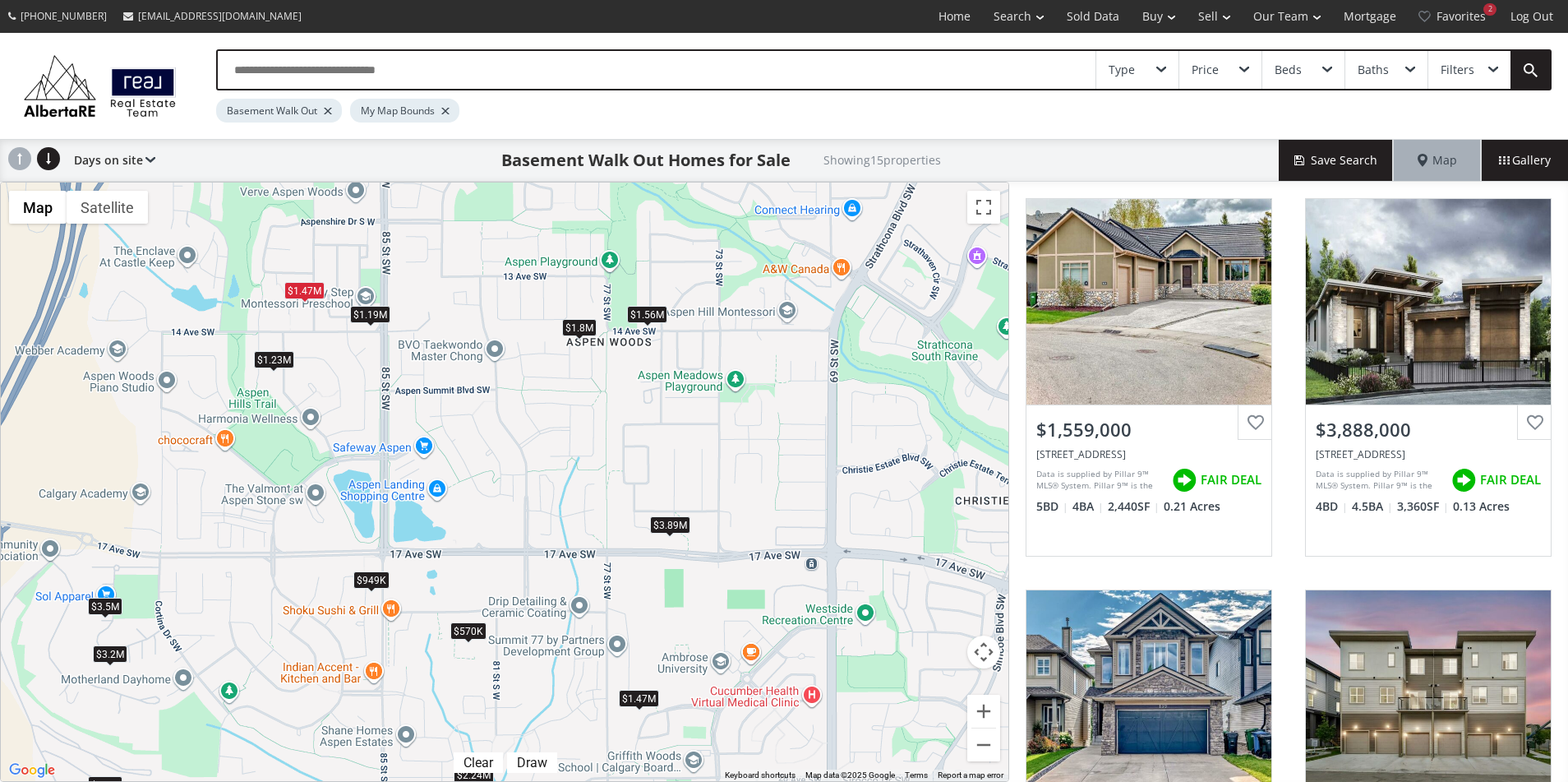
drag, startPoint x: 573, startPoint y: 377, endPoint x: 554, endPoint y: 389, distance: 22.5
click at [554, 389] on div "To navigate, press the arrow keys. $1.56M $3.89M $949K $570K $1.8M $1.23M $1.47…" at bounding box center [504, 481] width 1007 height 599
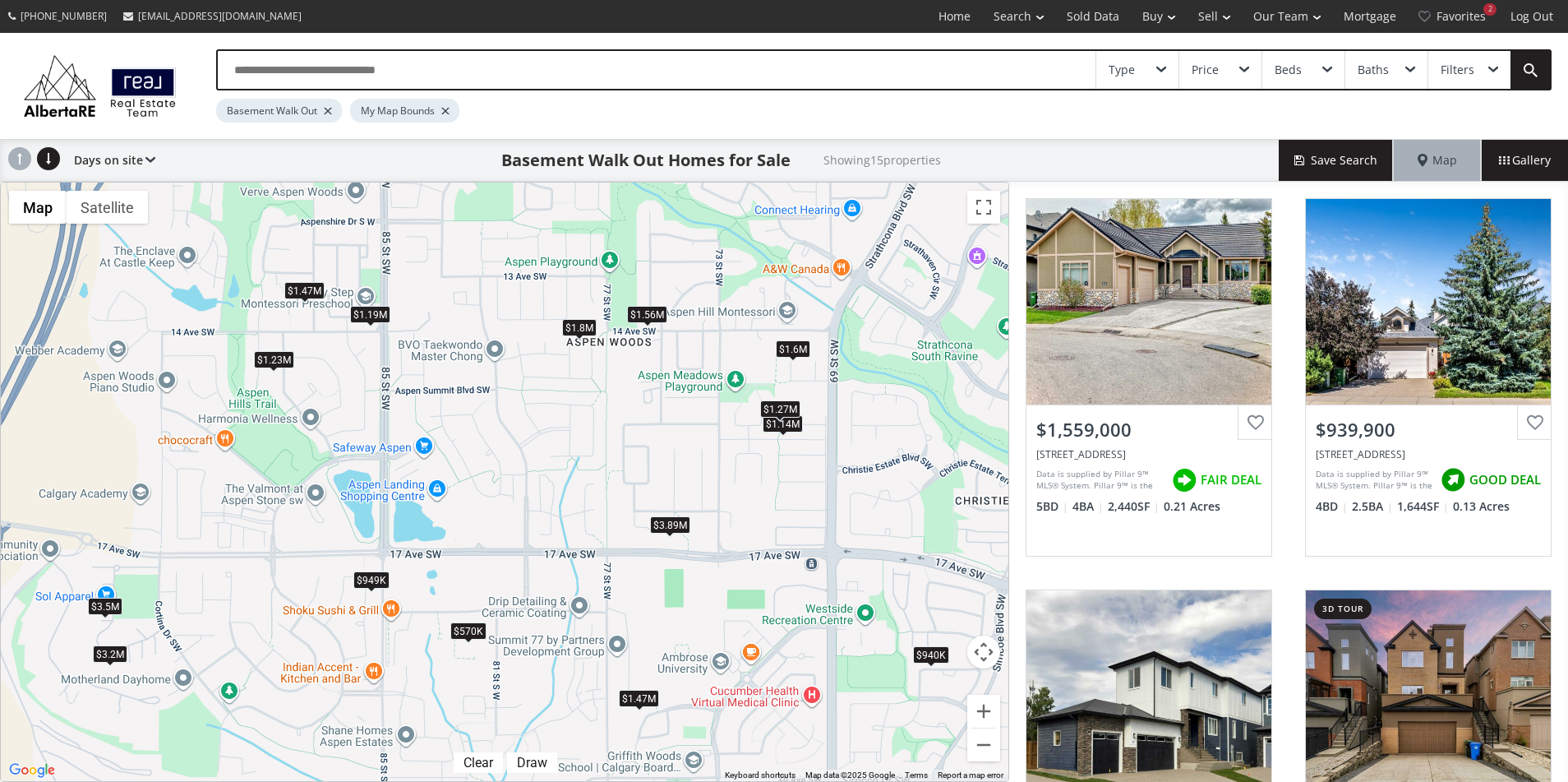
click at [489, 108] on div "Basement Walk Out My Map Bounds" at bounding box center [821, 107] width 1212 height 32
click at [650, 317] on div "$1.56M" at bounding box center [647, 315] width 41 height 18
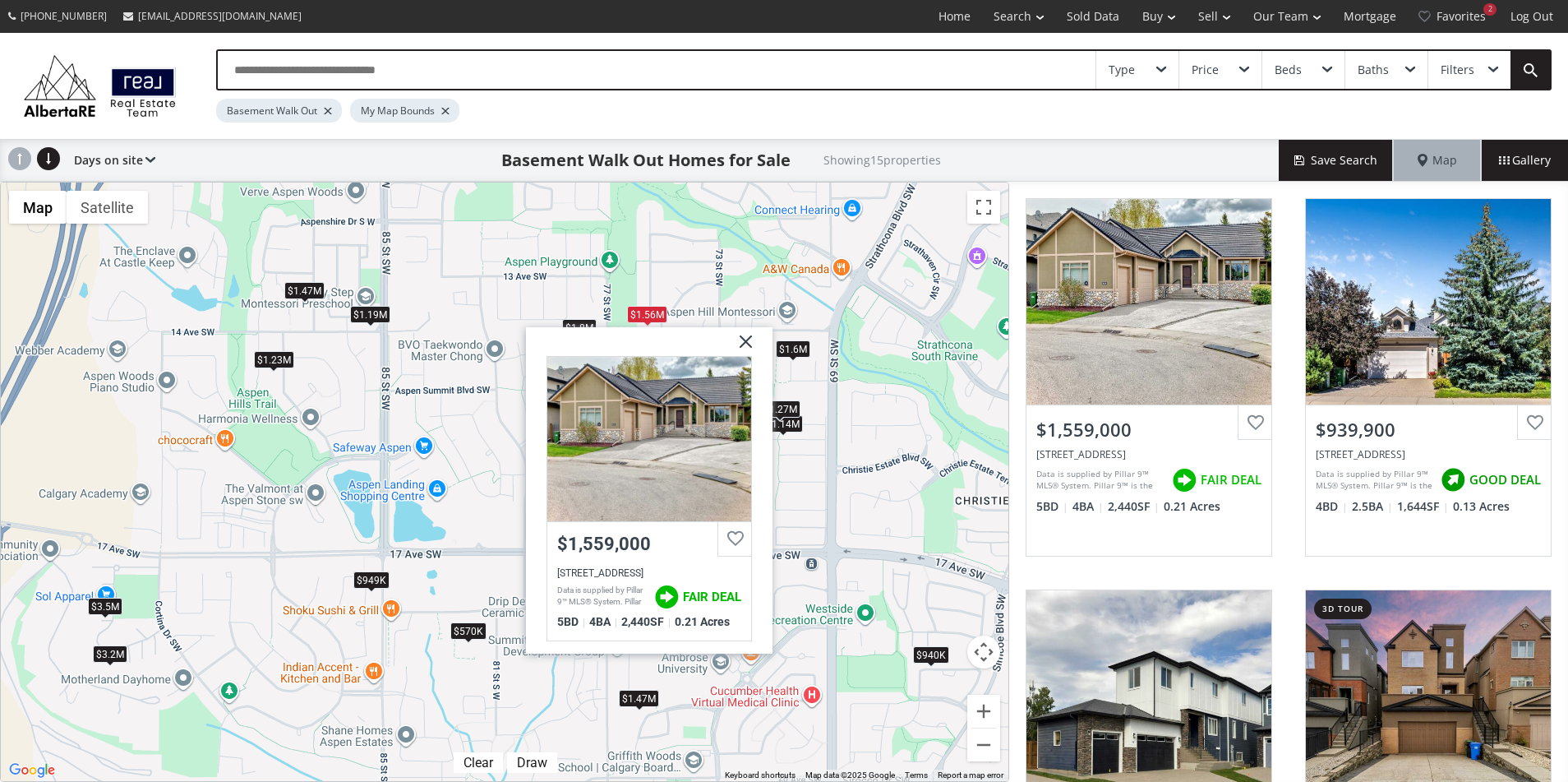
click at [739, 341] on img at bounding box center [739, 347] width 41 height 41
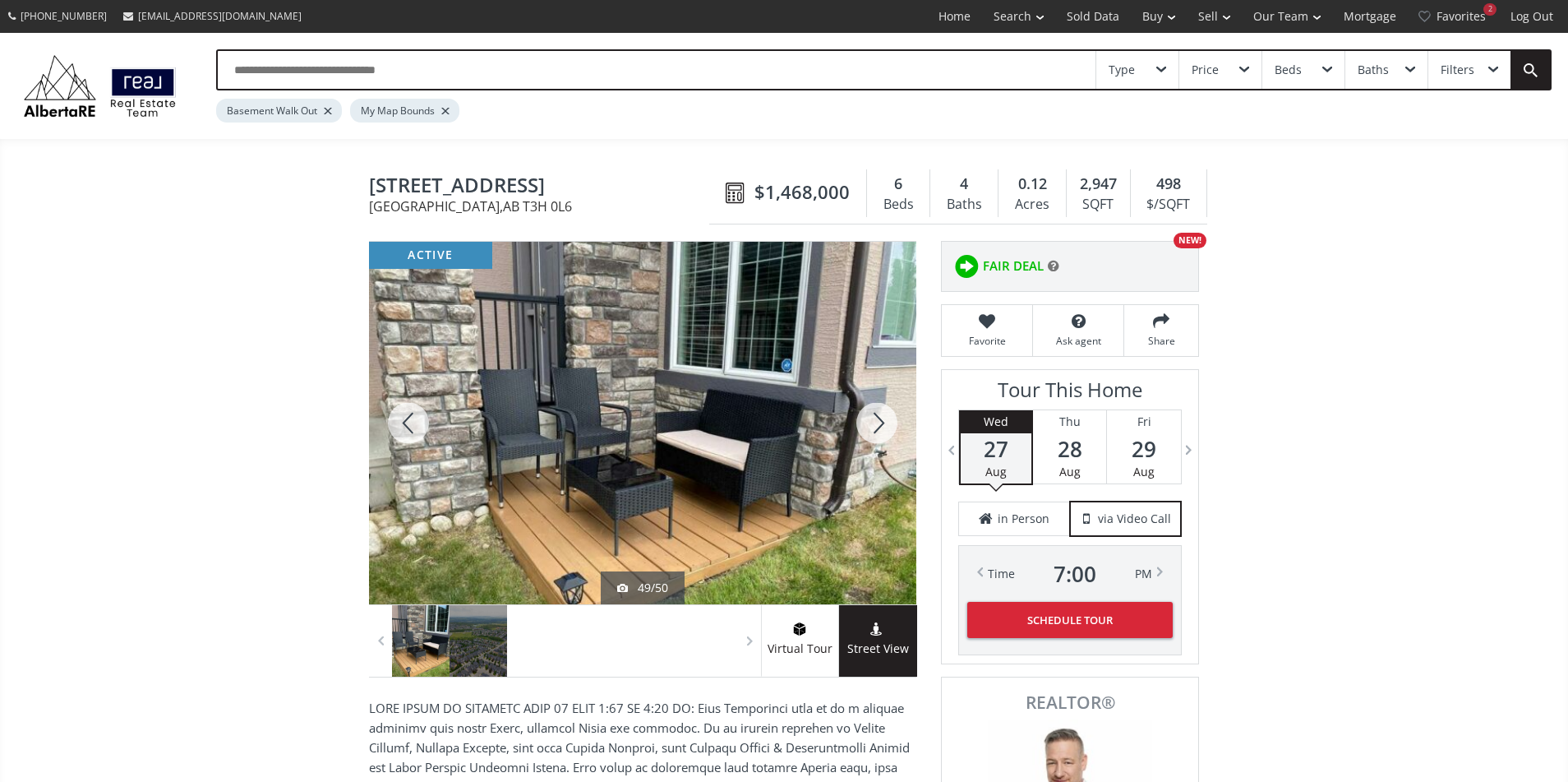
click at [413, 425] on div at bounding box center [409, 422] width 79 height 362
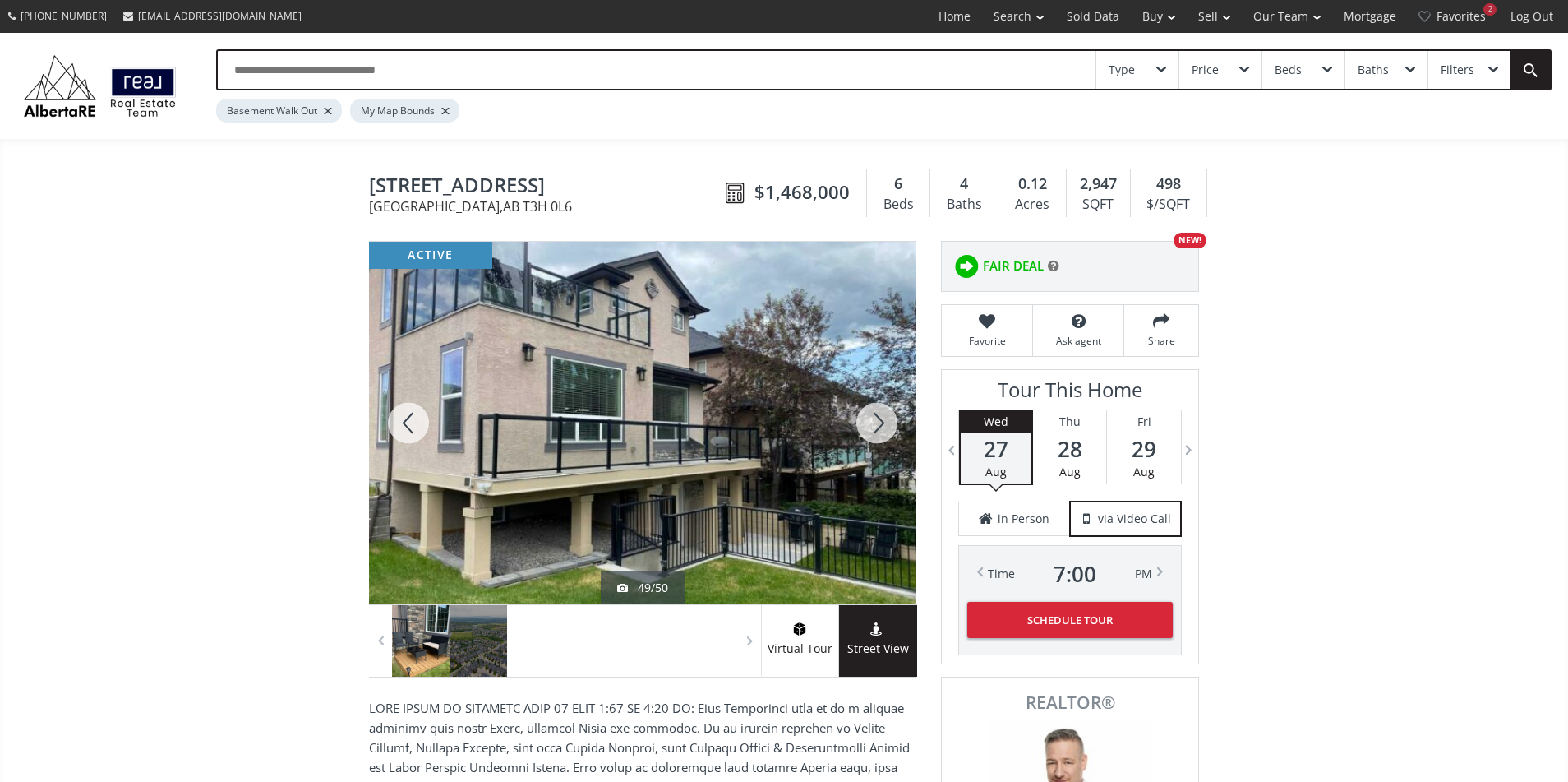
click at [413, 425] on div at bounding box center [409, 422] width 79 height 362
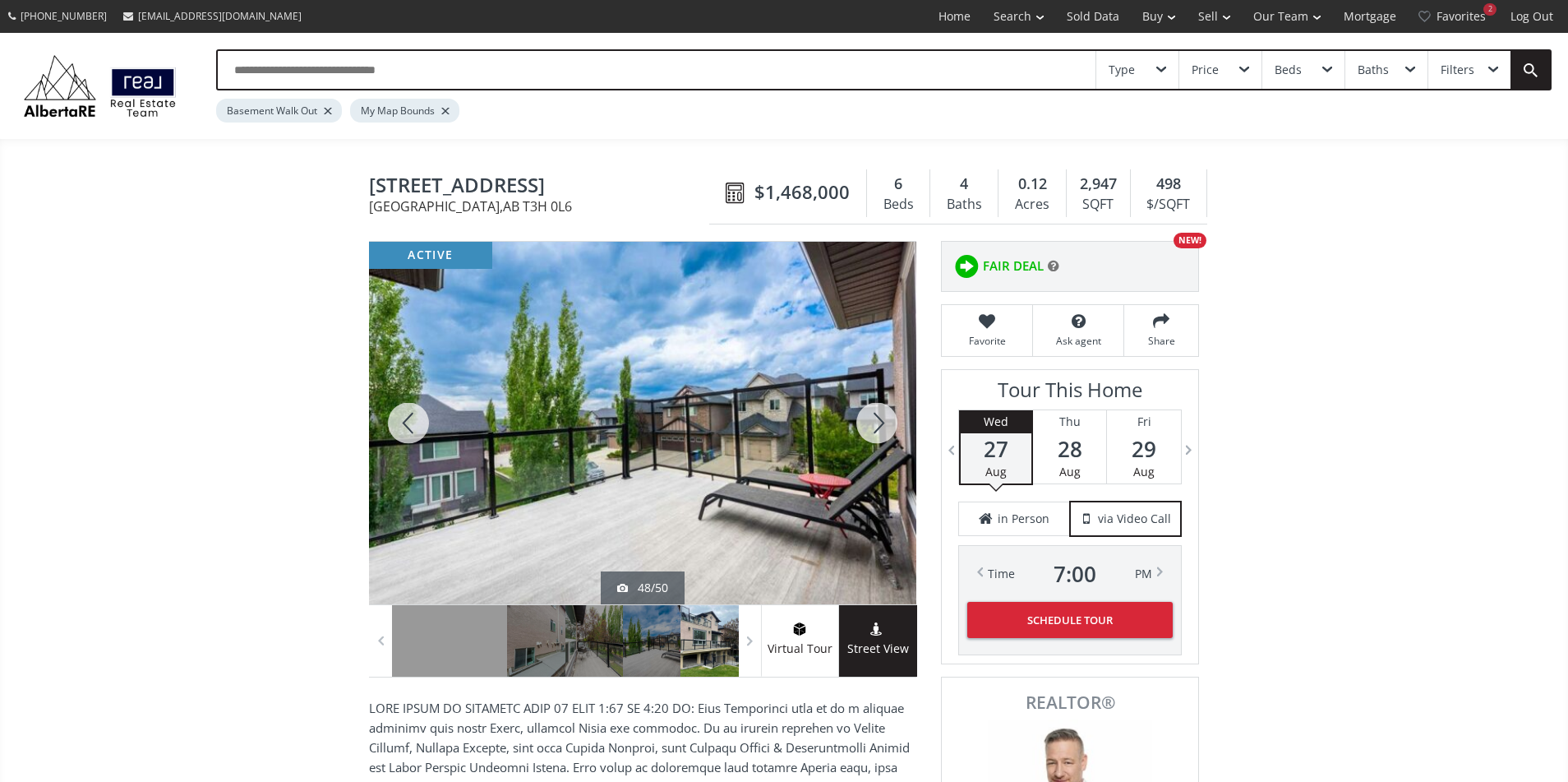
click at [413, 425] on div at bounding box center [409, 422] width 79 height 362
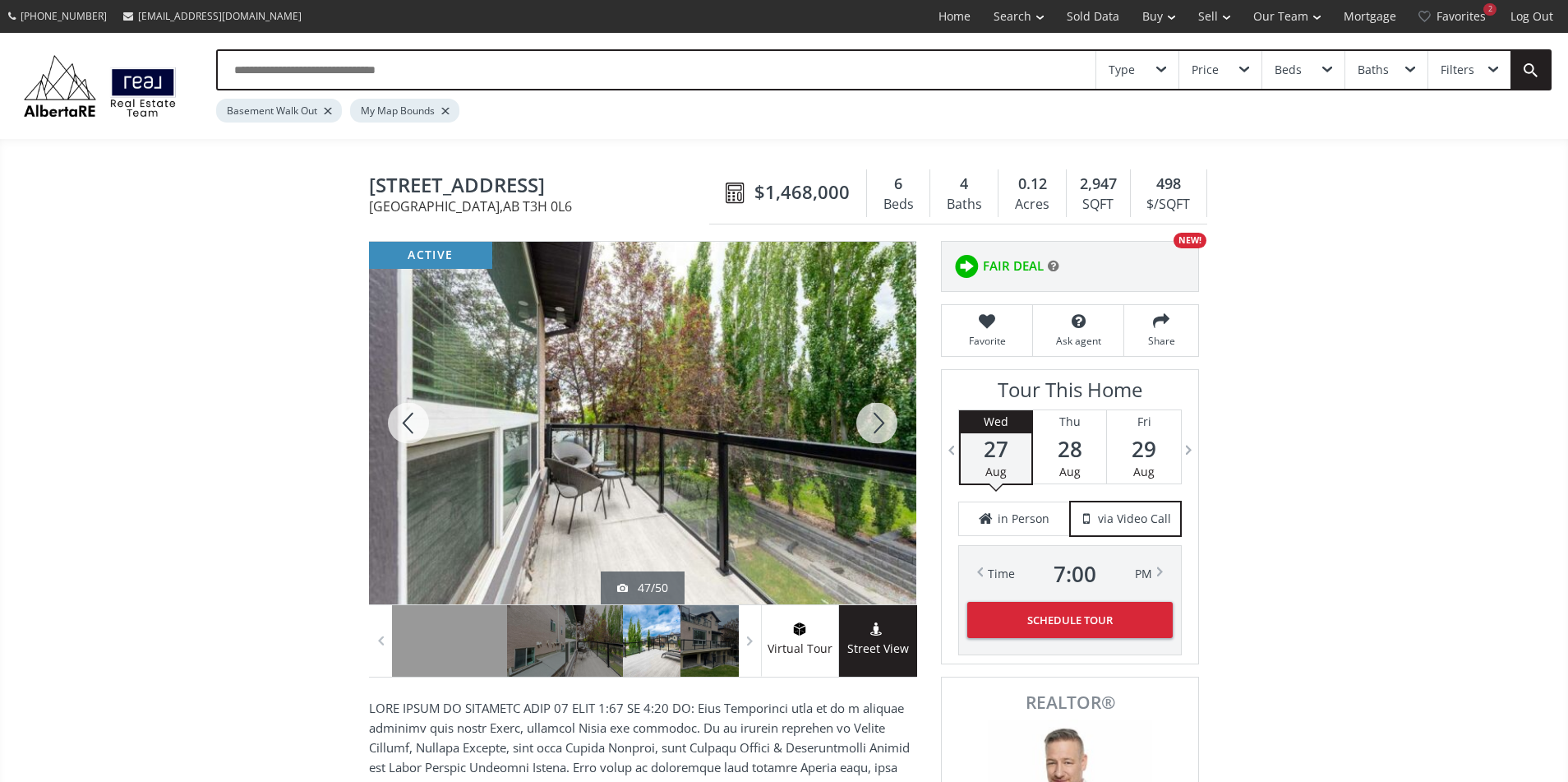
click at [413, 425] on div at bounding box center [409, 422] width 79 height 362
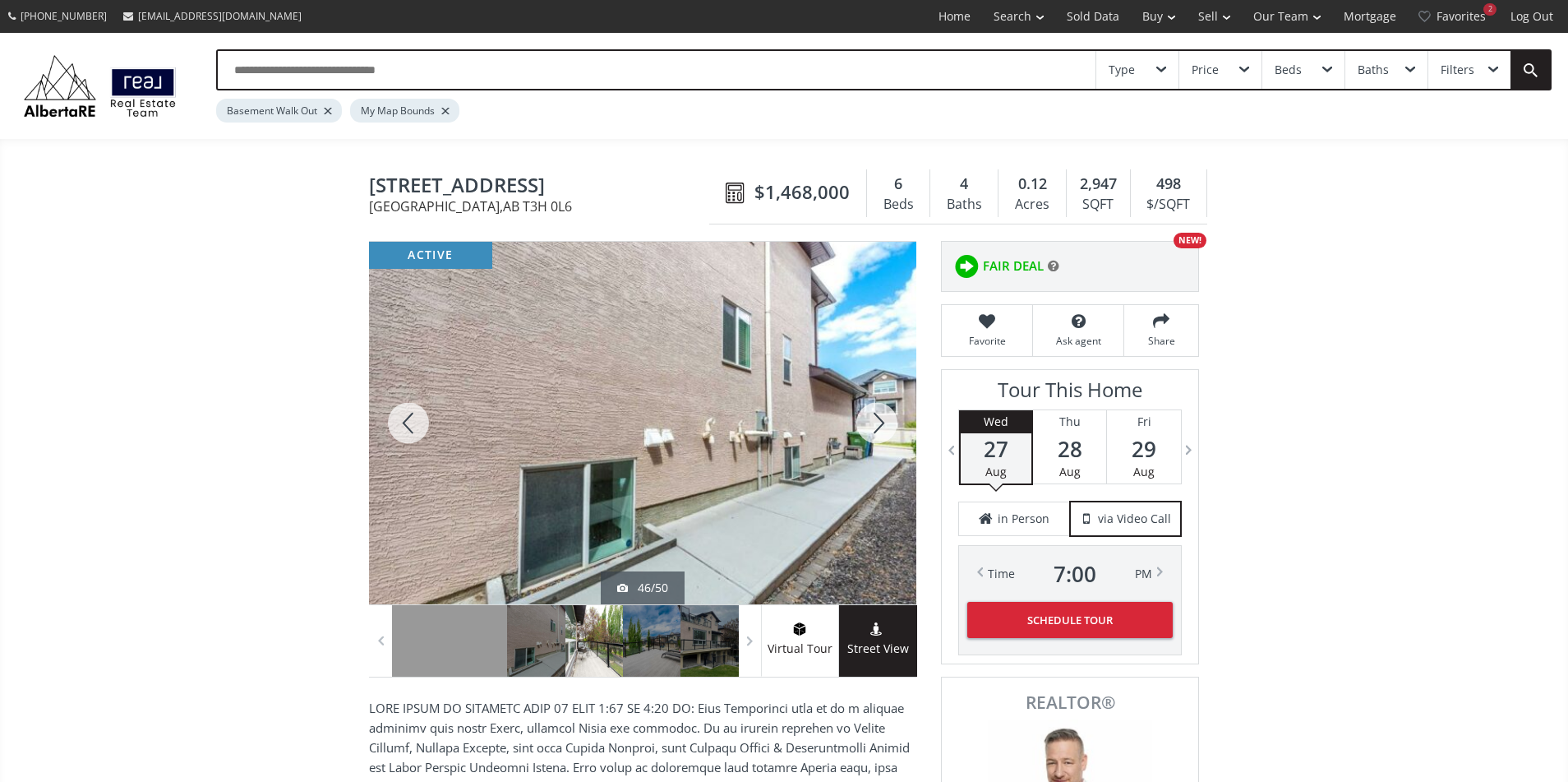
click at [413, 425] on div at bounding box center [409, 422] width 79 height 362
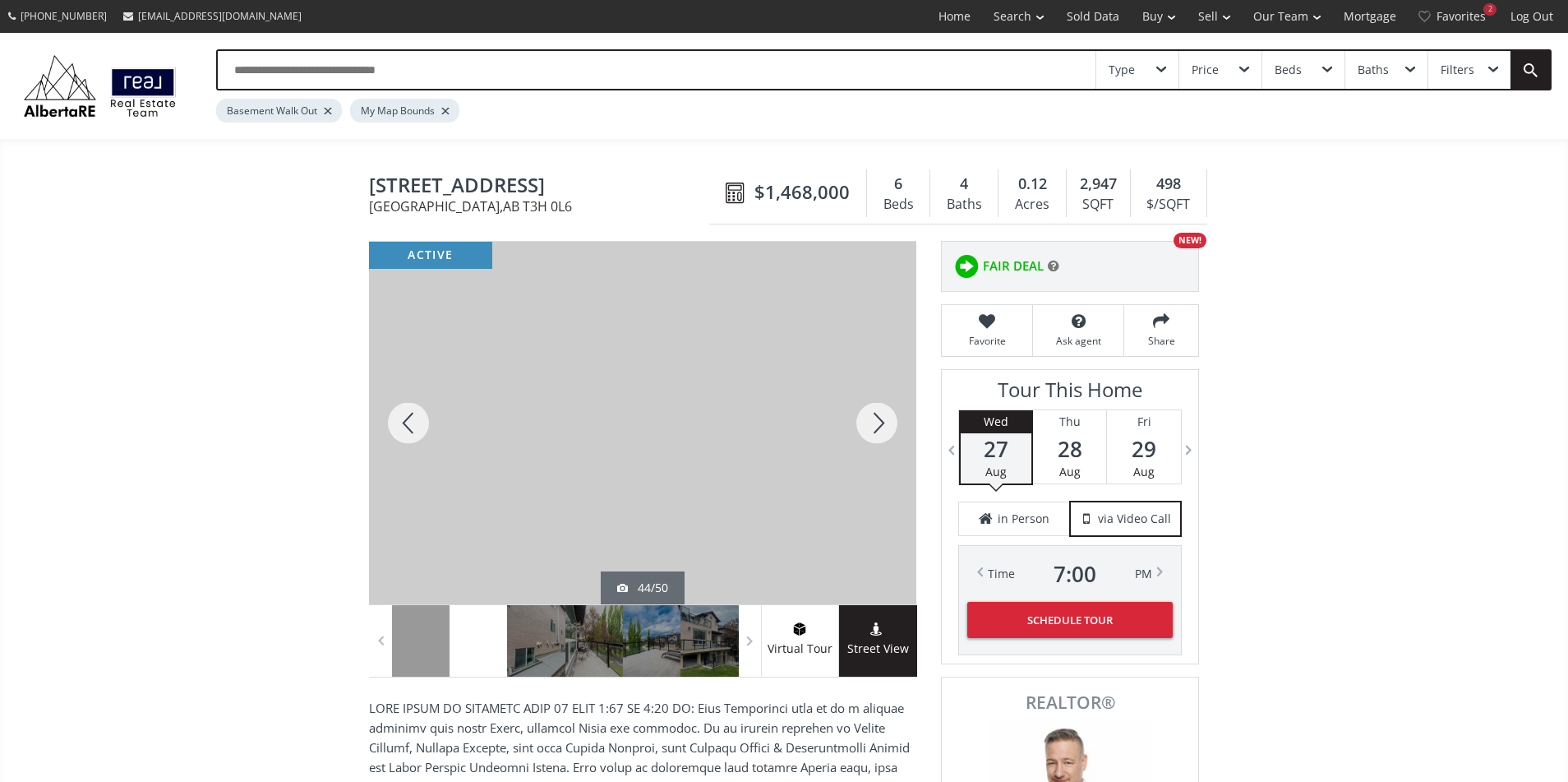
click at [413, 425] on div at bounding box center [409, 422] width 79 height 362
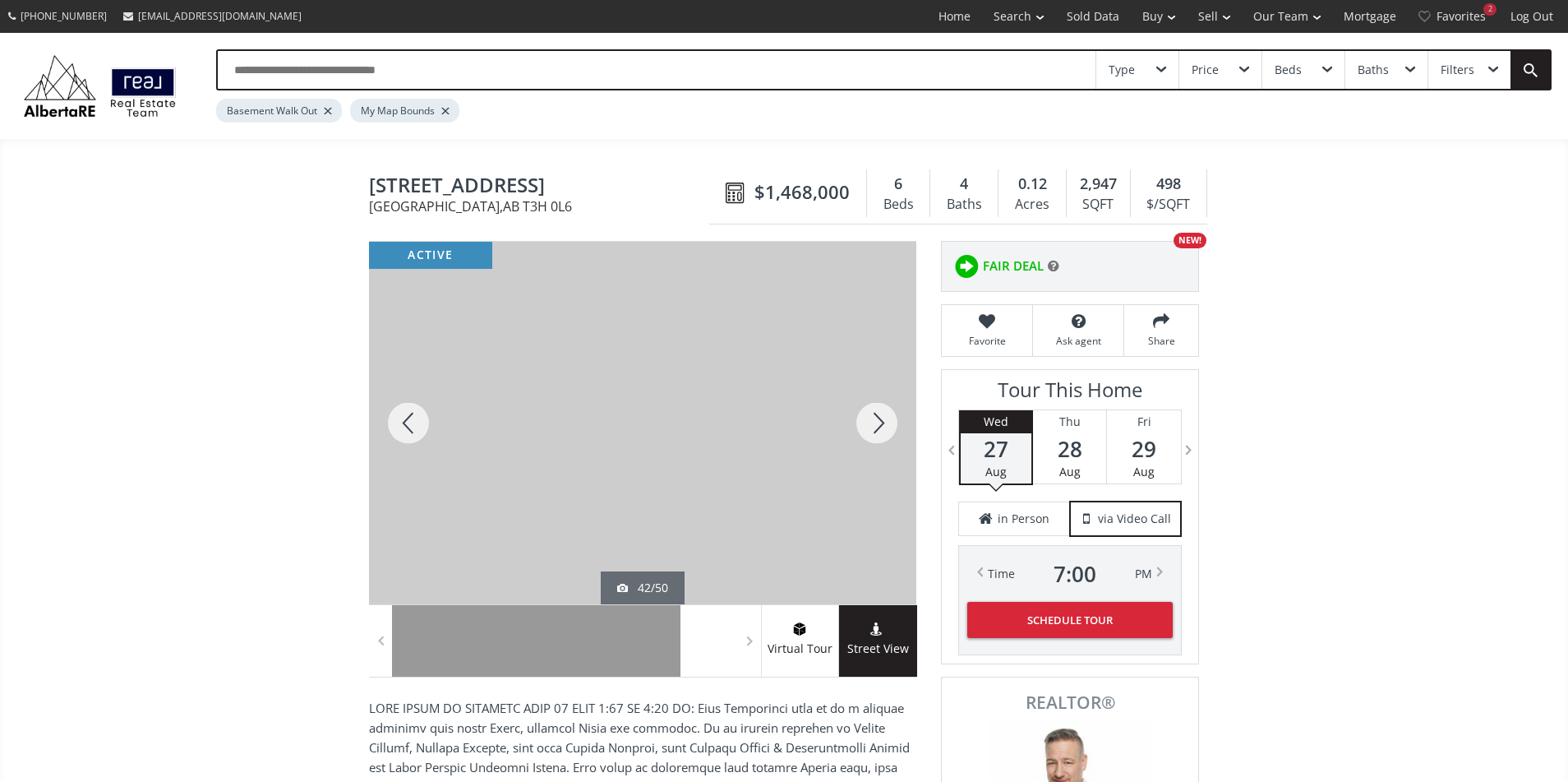
click at [413, 425] on div at bounding box center [409, 422] width 79 height 362
click at [395, 422] on div at bounding box center [409, 422] width 79 height 362
click at [888, 435] on div at bounding box center [877, 422] width 79 height 362
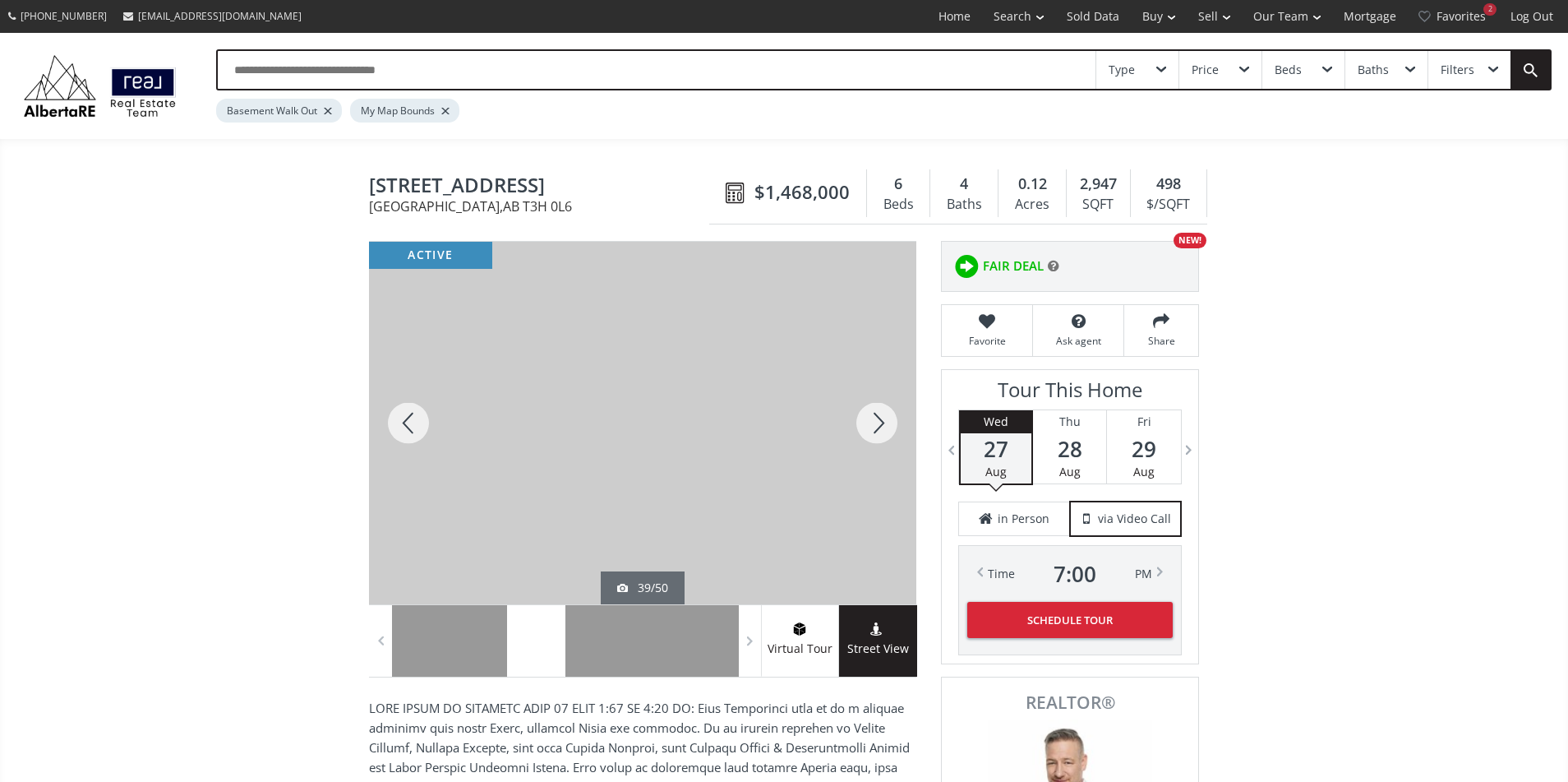
click at [888, 435] on div at bounding box center [877, 422] width 79 height 362
click at [399, 424] on div at bounding box center [409, 422] width 79 height 362
click at [872, 419] on div at bounding box center [877, 422] width 79 height 362
click at [417, 425] on div at bounding box center [409, 422] width 79 height 362
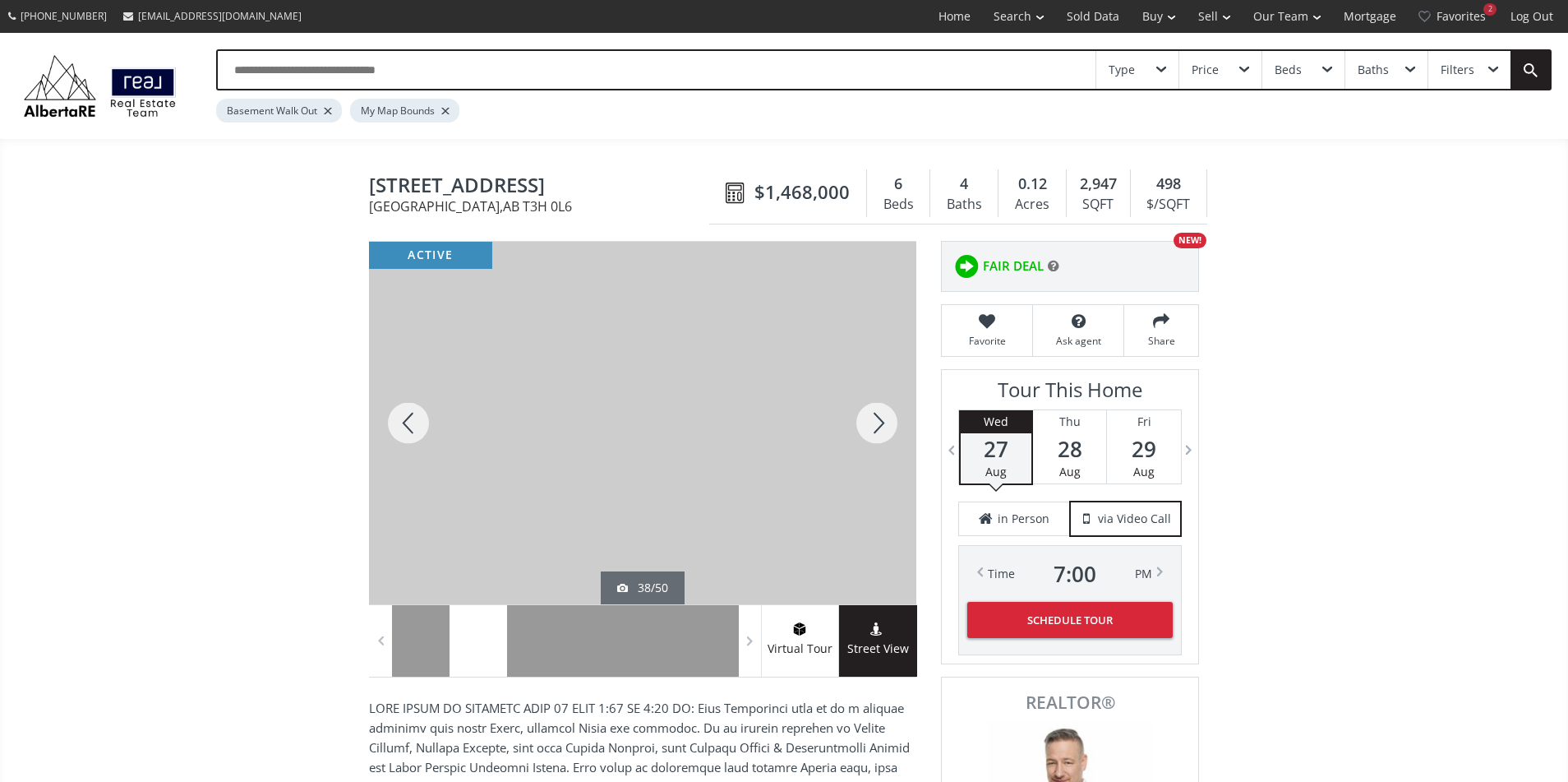
click at [417, 425] on div at bounding box center [409, 422] width 79 height 362
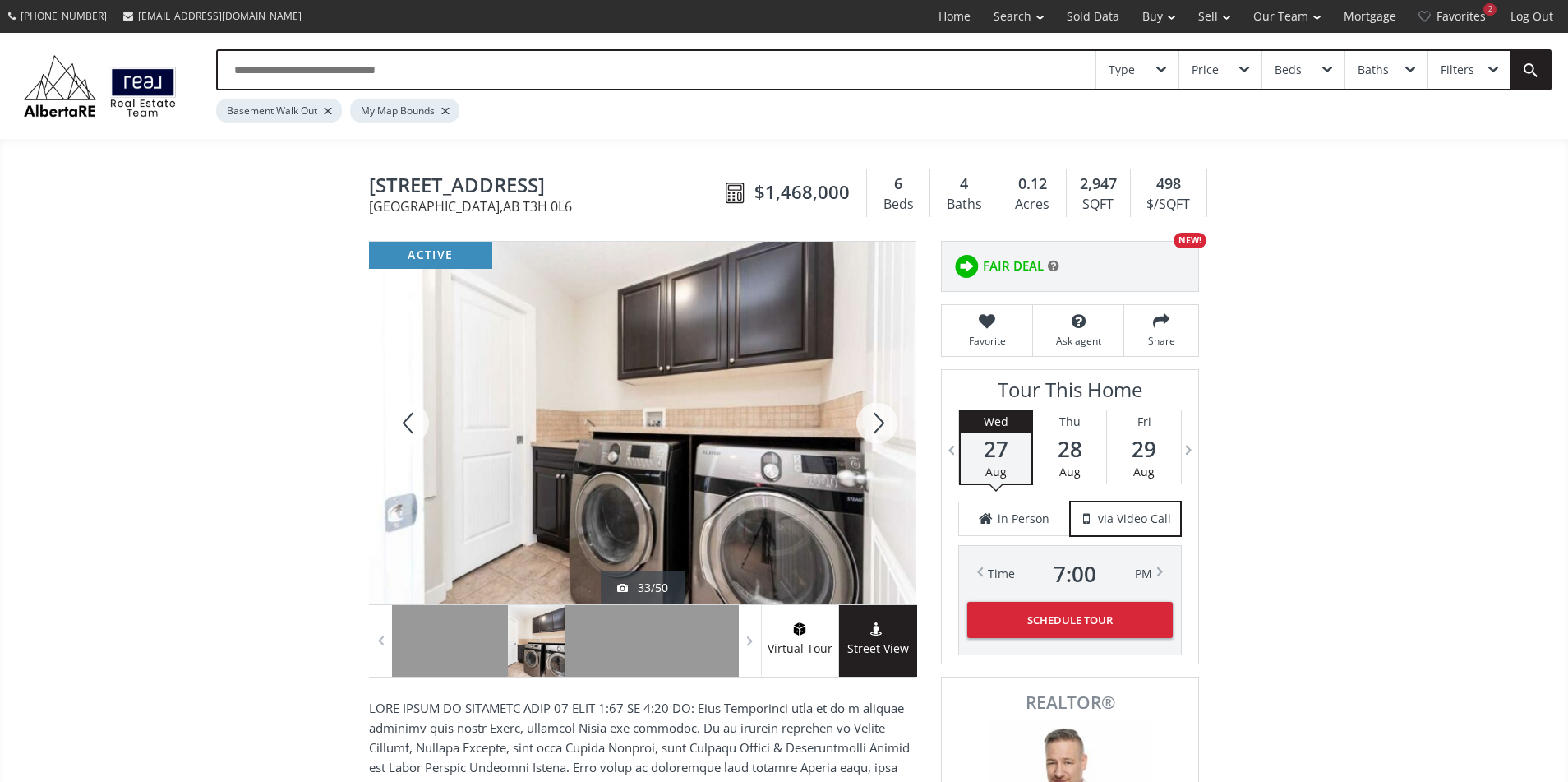
click at [417, 425] on div at bounding box center [409, 422] width 79 height 362
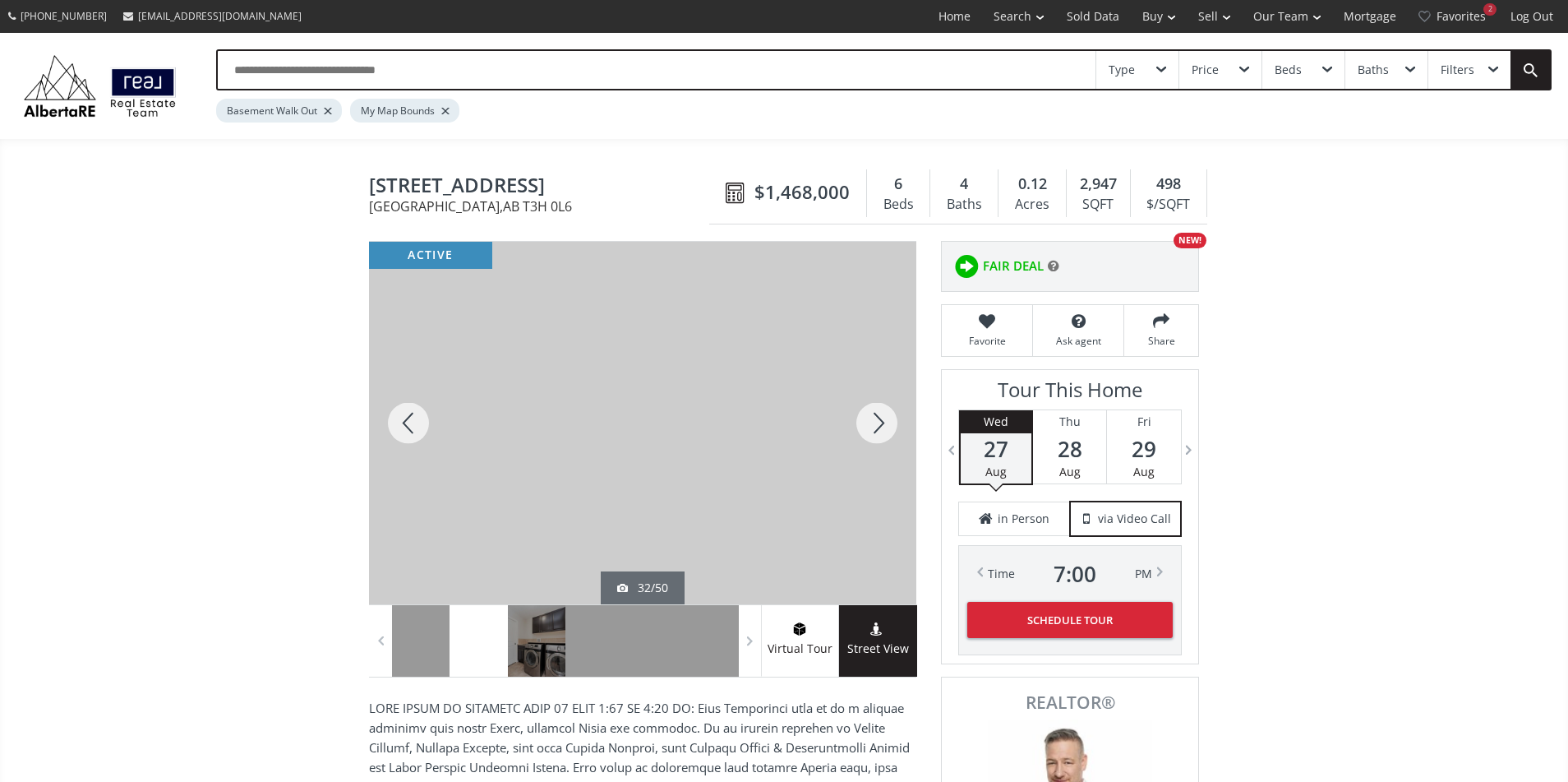
click at [417, 425] on div at bounding box center [409, 422] width 79 height 362
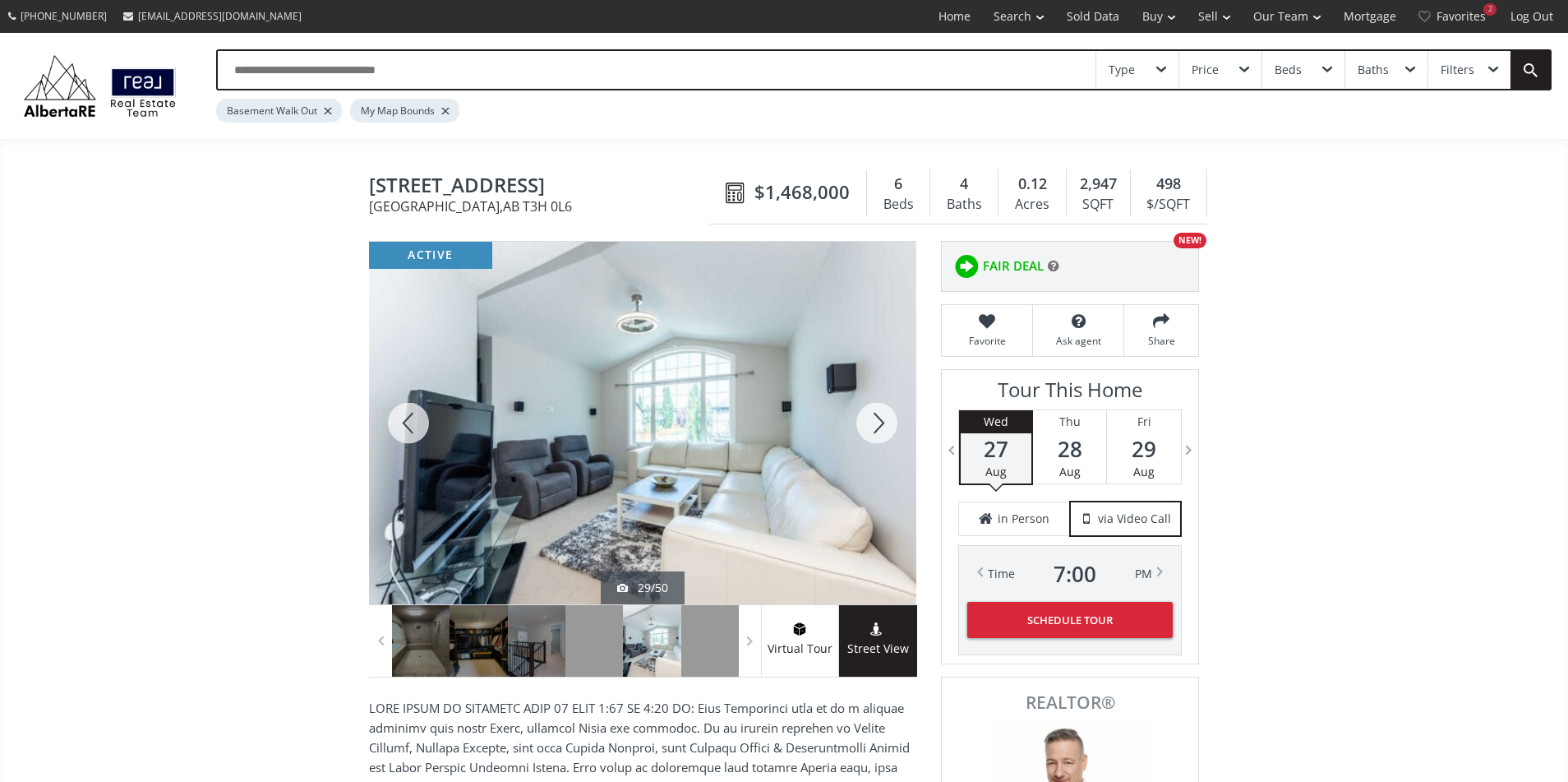
click at [417, 425] on div at bounding box center [409, 422] width 79 height 362
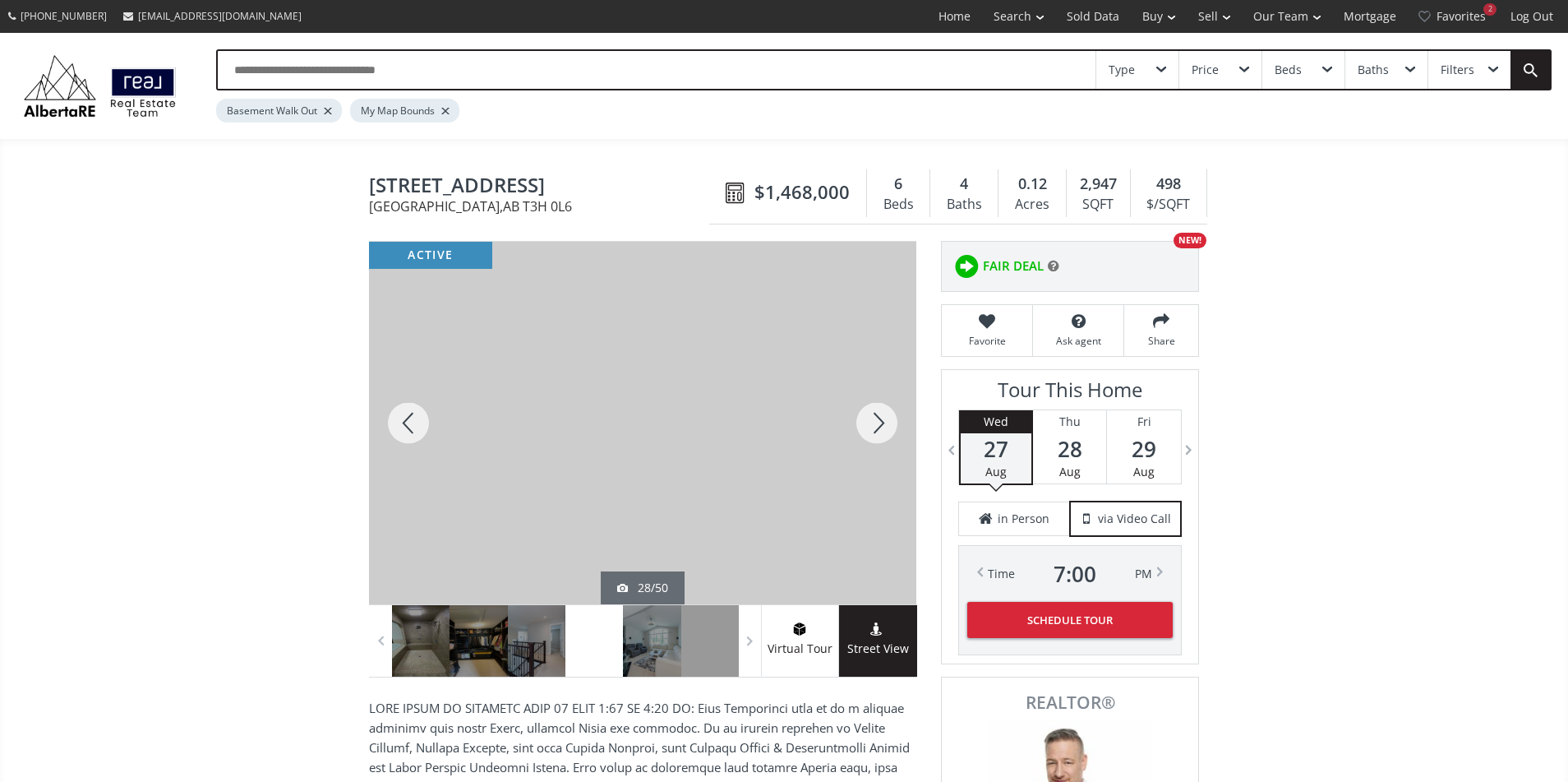
click at [417, 425] on div at bounding box center [409, 422] width 79 height 362
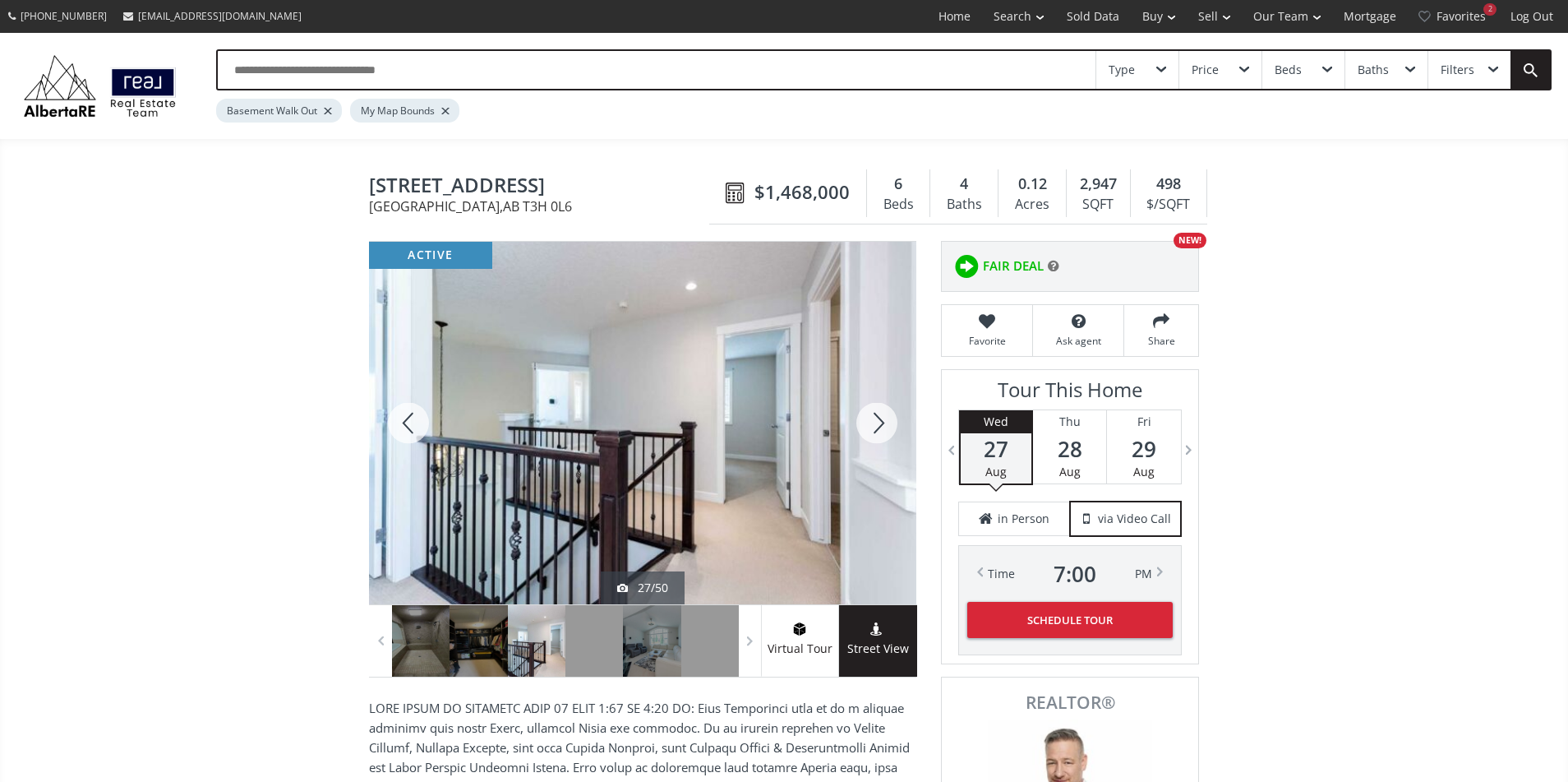
click at [417, 425] on div at bounding box center [409, 422] width 79 height 362
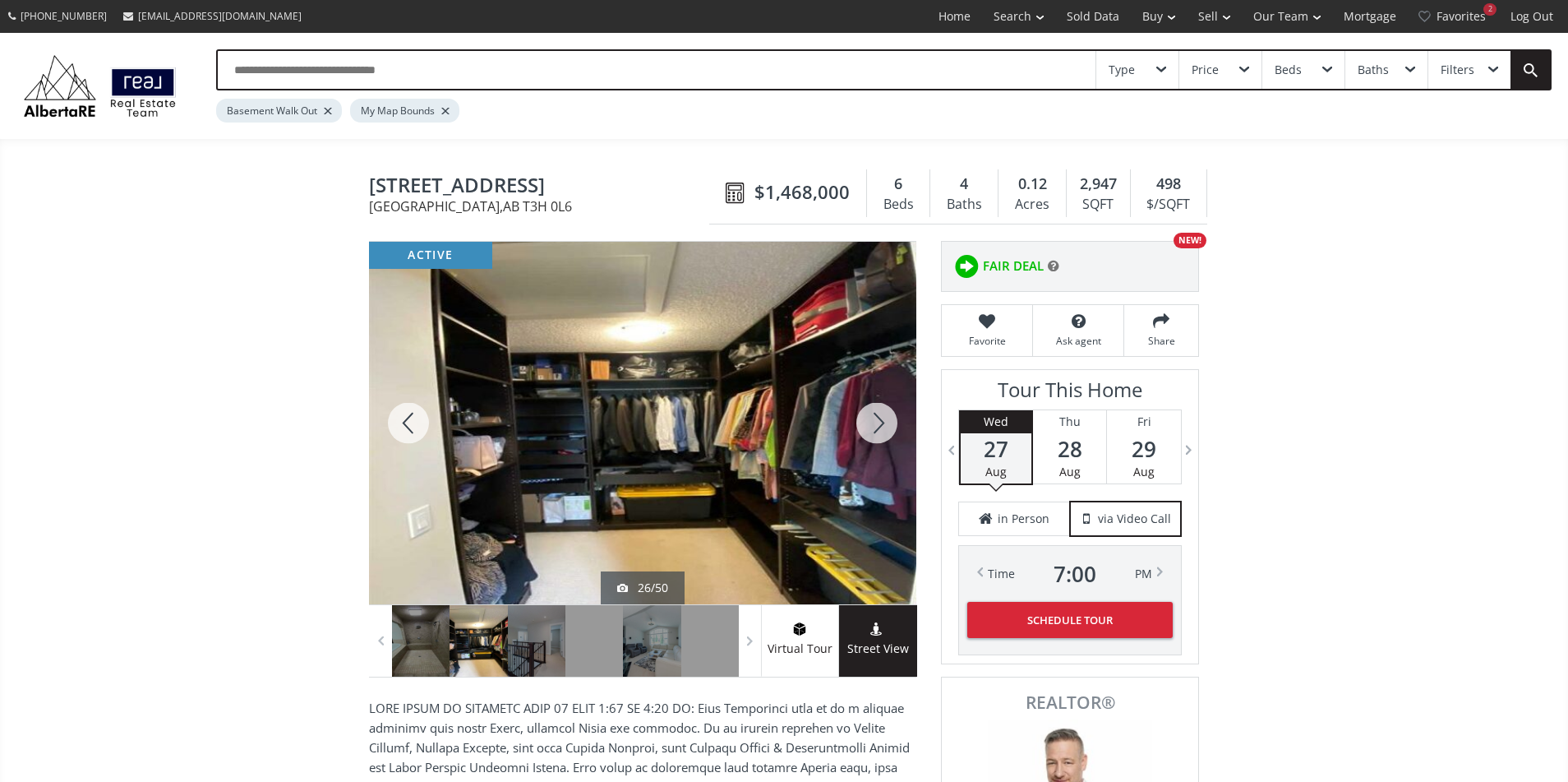
click at [417, 425] on div at bounding box center [409, 422] width 79 height 362
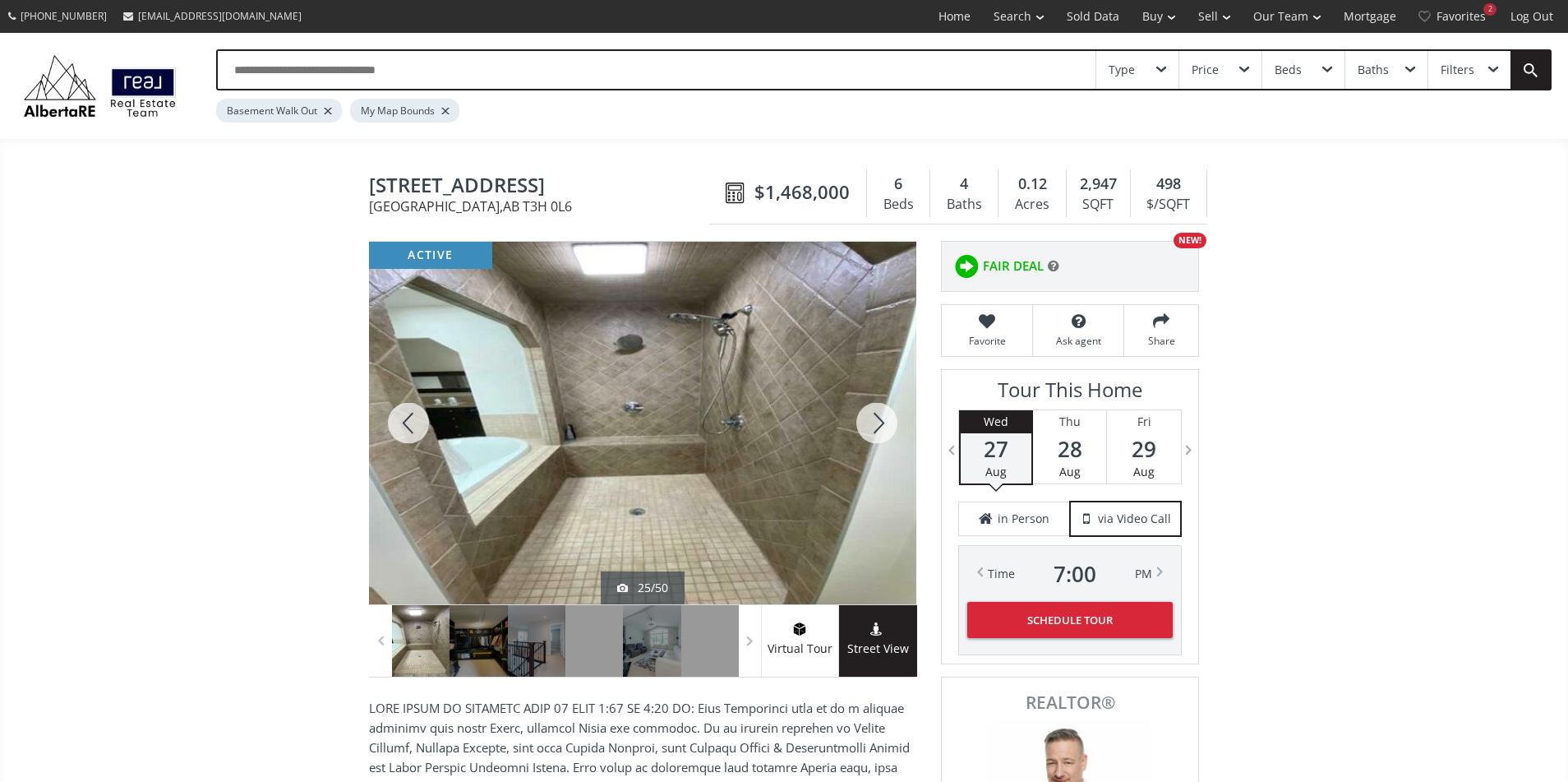
click at [417, 425] on div at bounding box center [409, 422] width 79 height 362
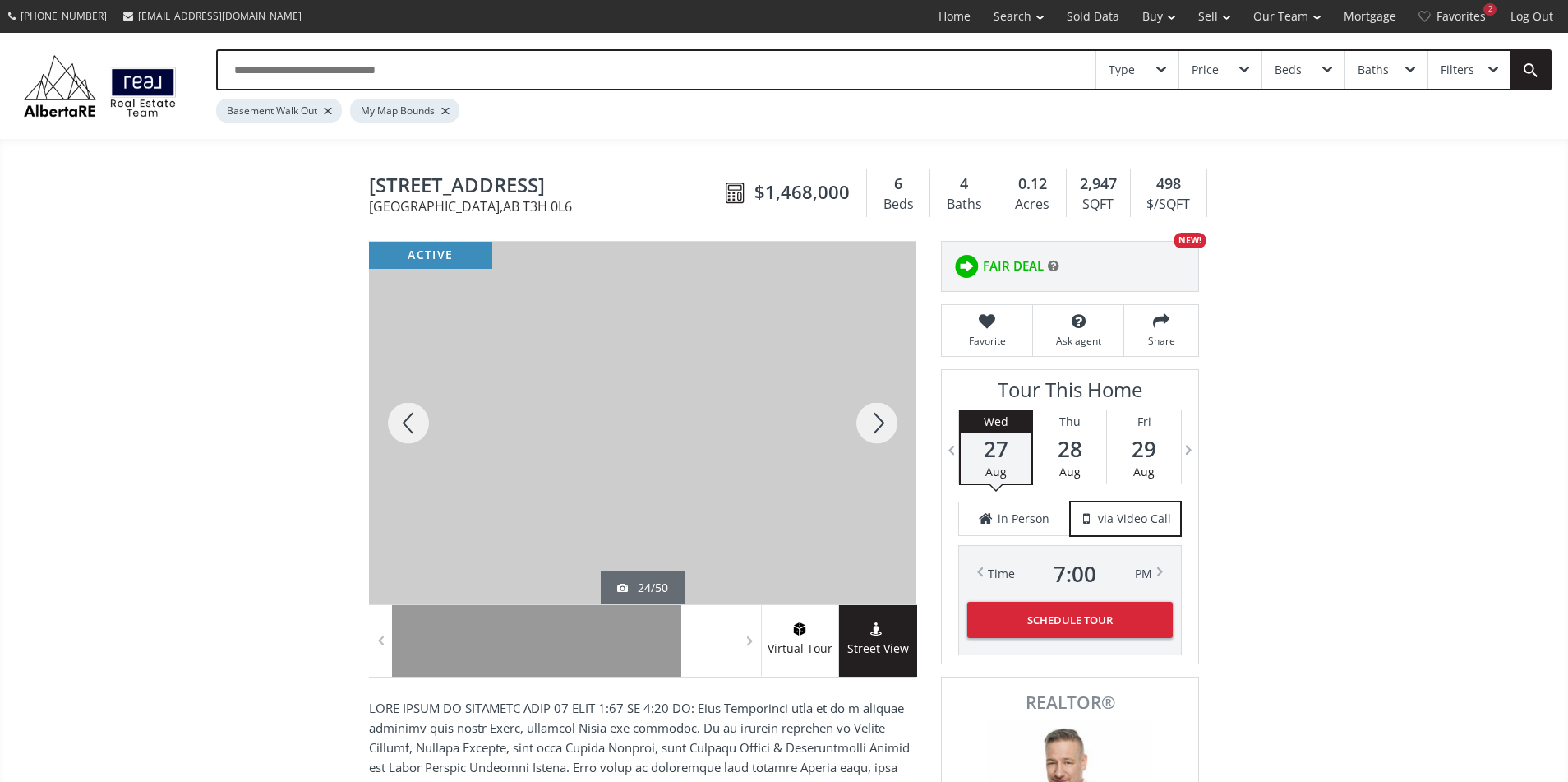
click at [889, 431] on div at bounding box center [877, 422] width 79 height 362
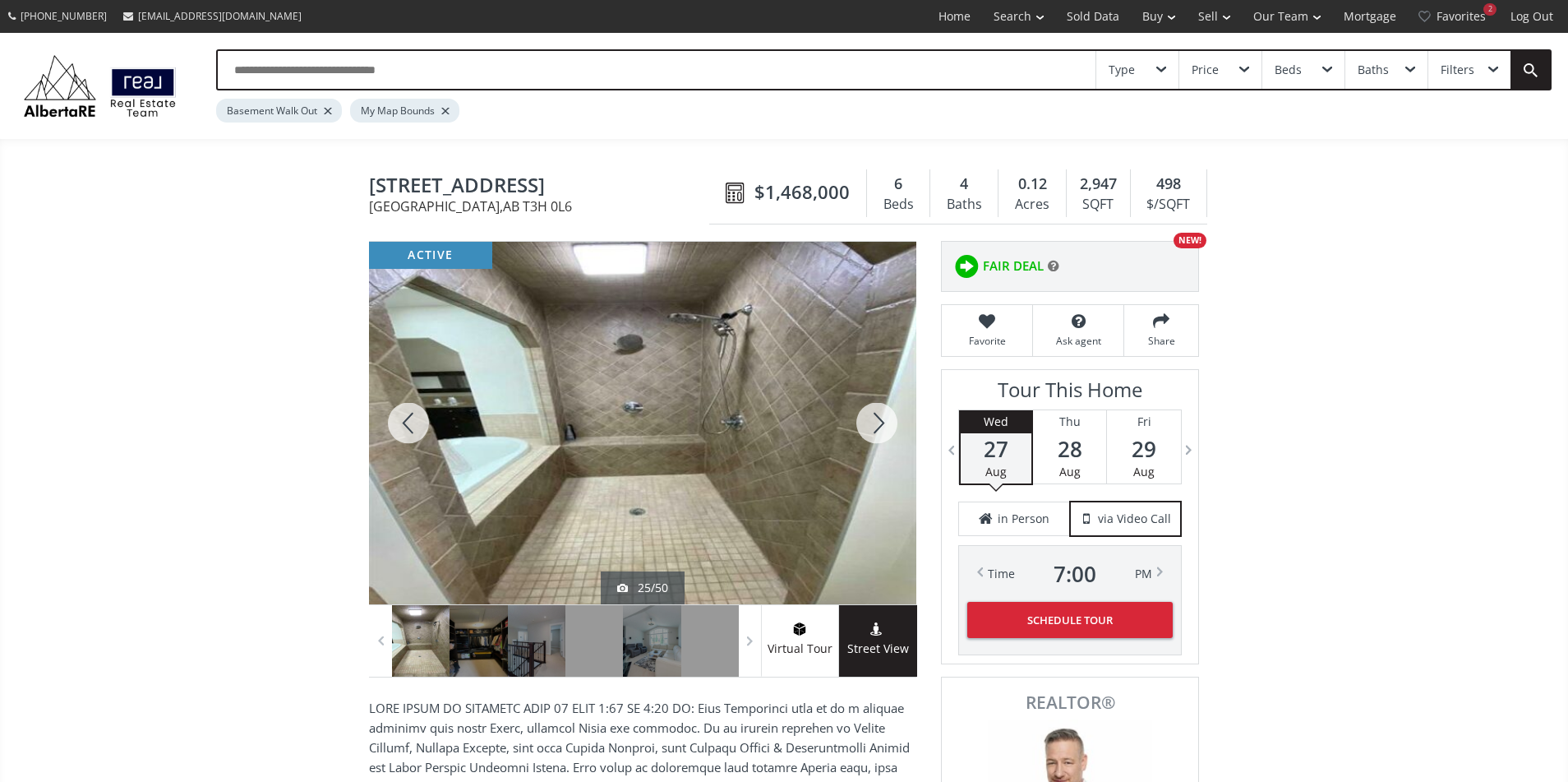
click at [422, 424] on div at bounding box center [409, 422] width 79 height 362
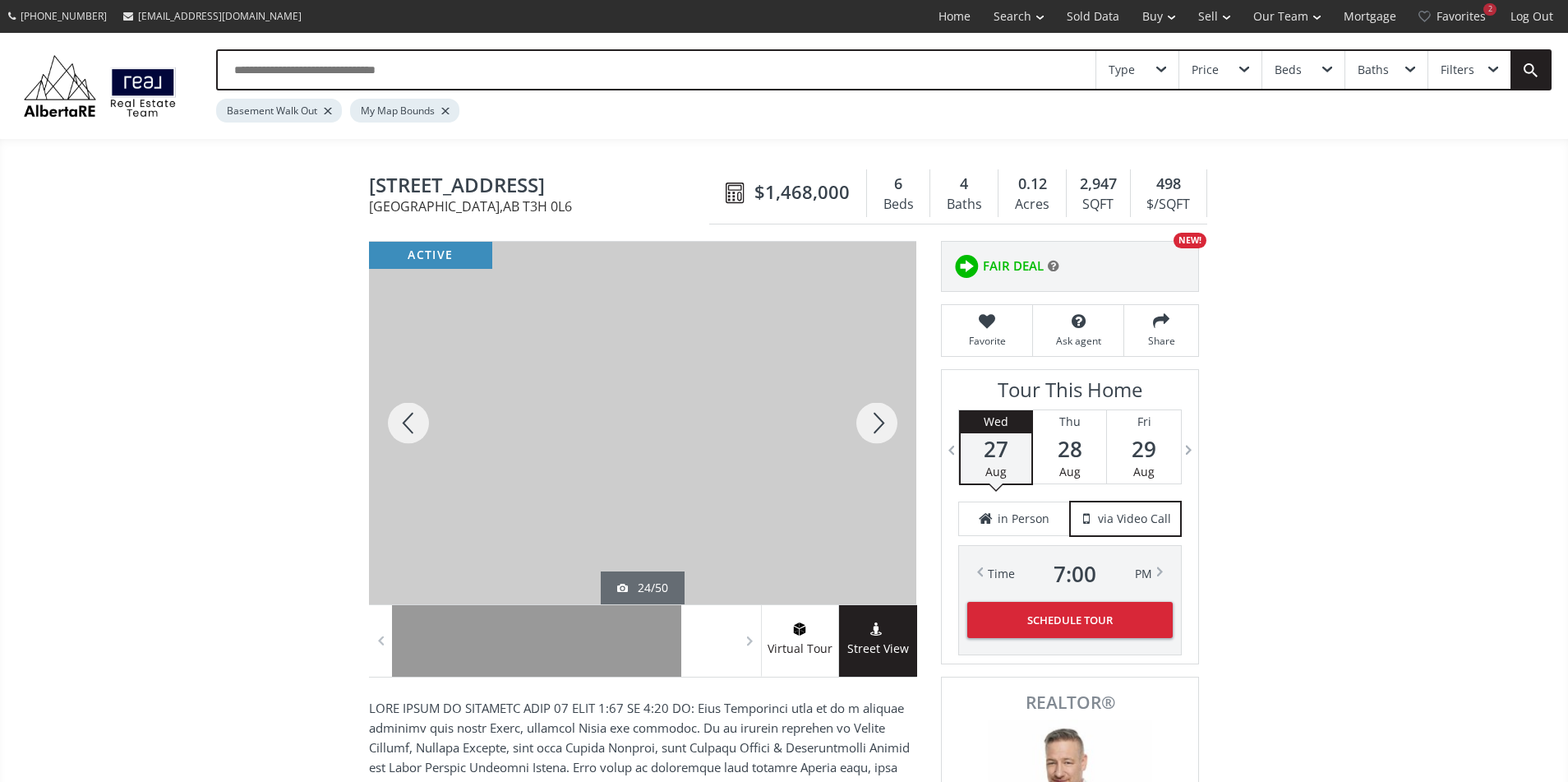
click at [422, 424] on div at bounding box center [409, 422] width 79 height 362
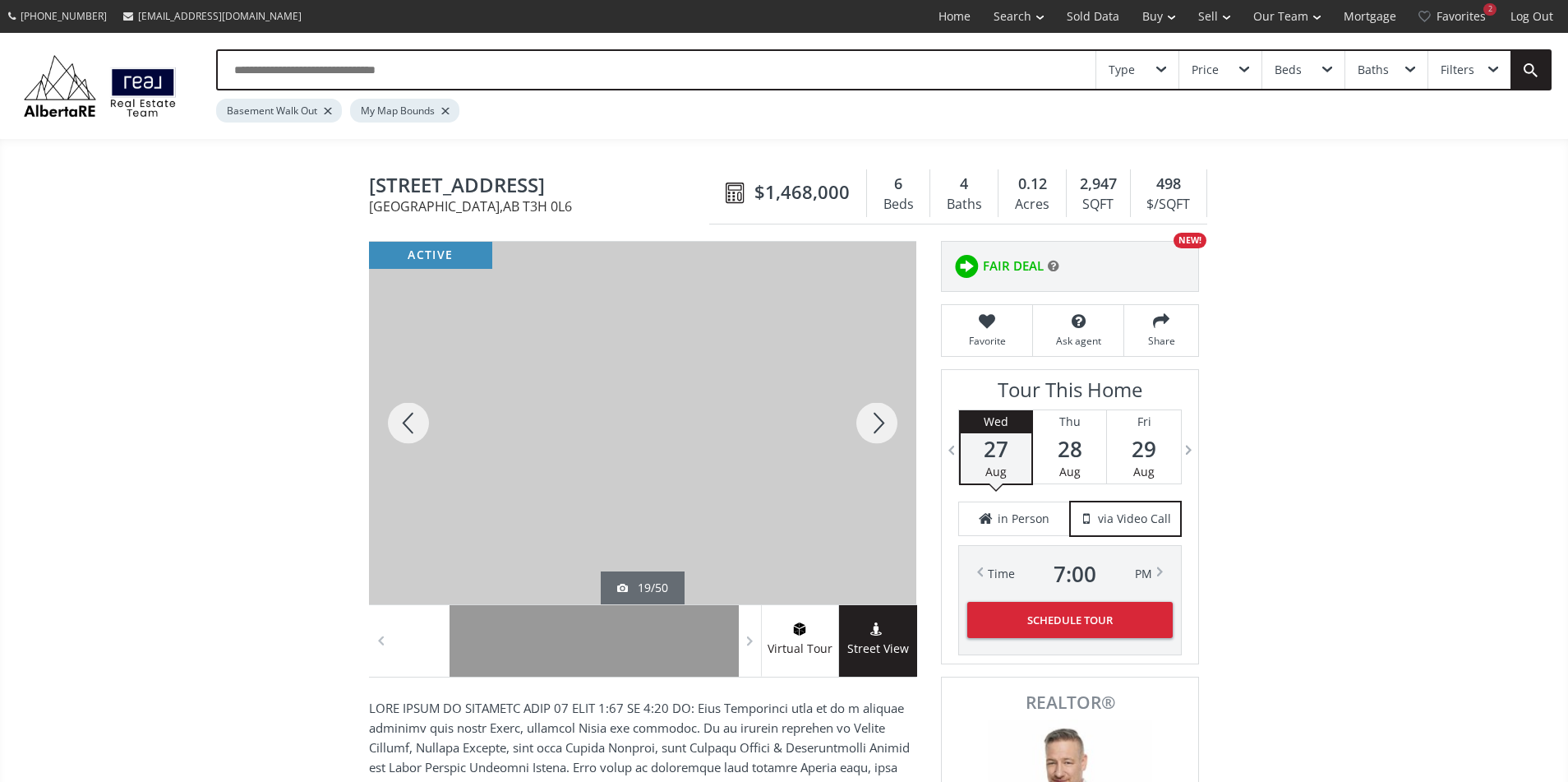
click at [422, 424] on div at bounding box center [409, 422] width 79 height 362
